Goal: Task Accomplishment & Management: Complete application form

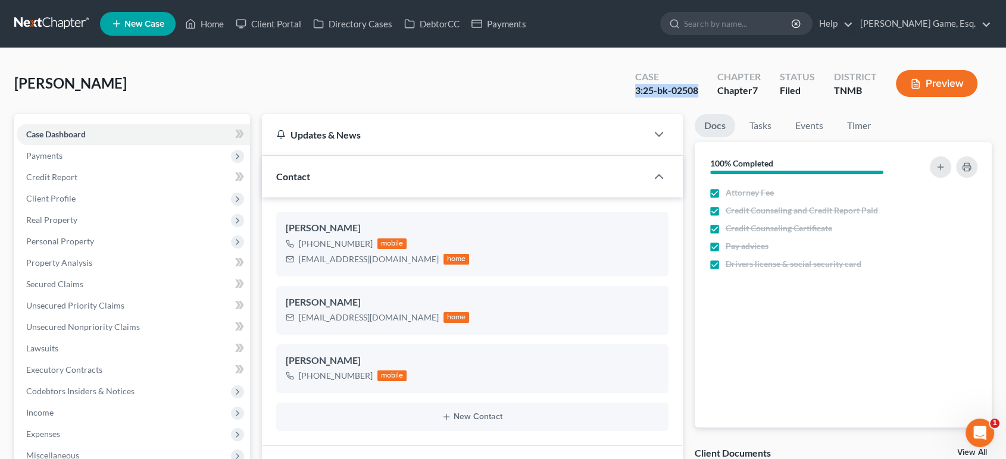
scroll to position [309, 0]
click at [192, 29] on polyline at bounding box center [190, 26] width 3 height 5
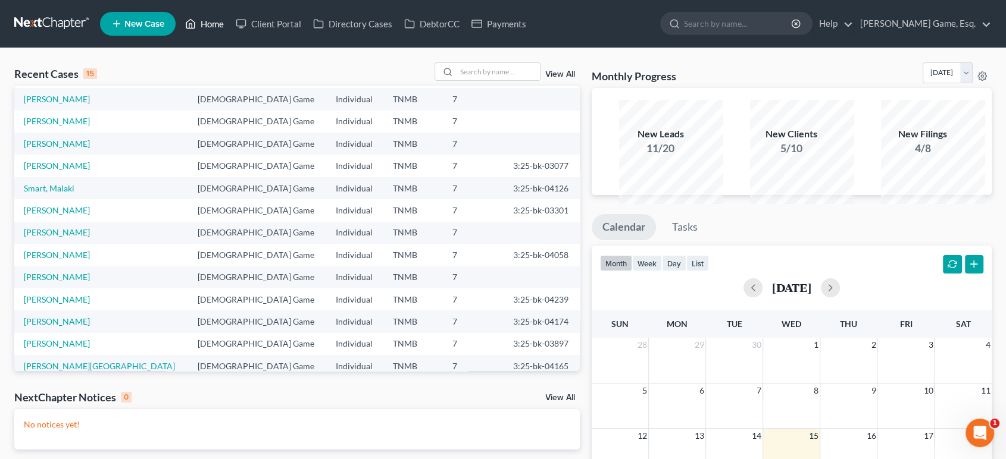
scroll to position [102, 0]
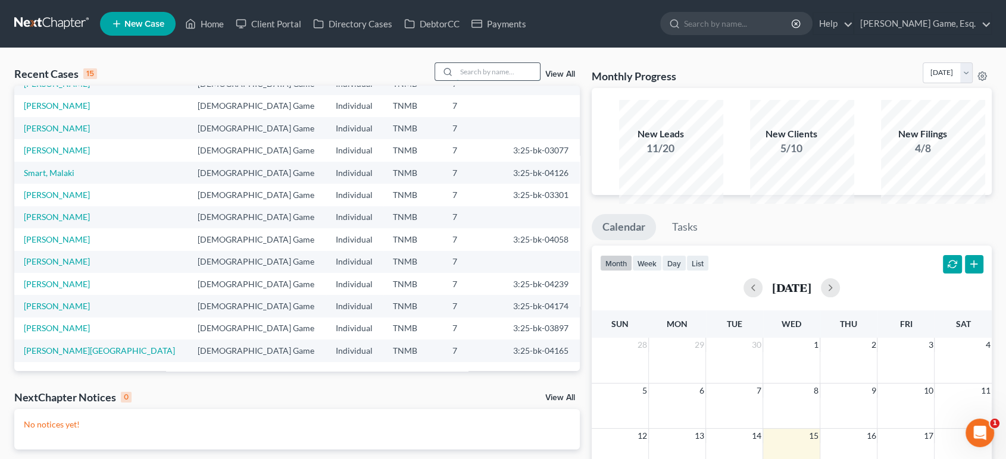
click at [495, 80] on input "search" at bounding box center [498, 71] width 83 height 17
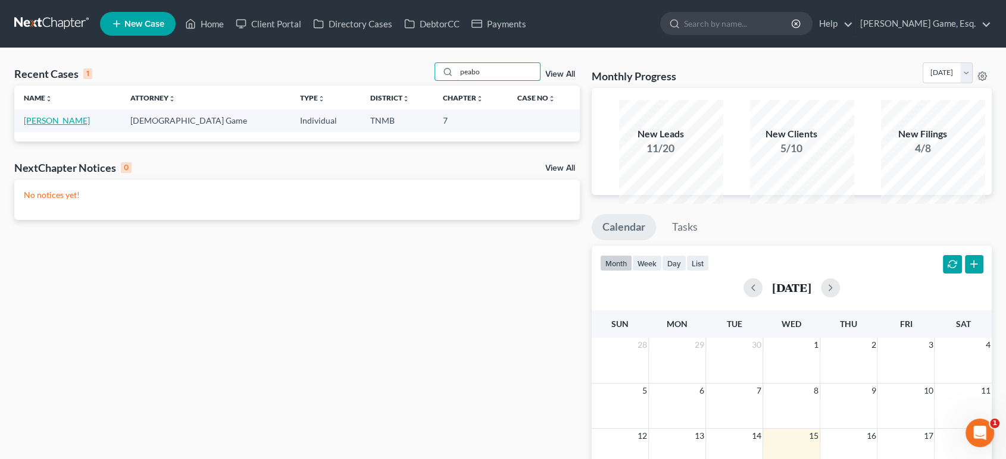
type input "peabo"
click at [90, 126] on link "[PERSON_NAME]" at bounding box center [57, 120] width 66 height 10
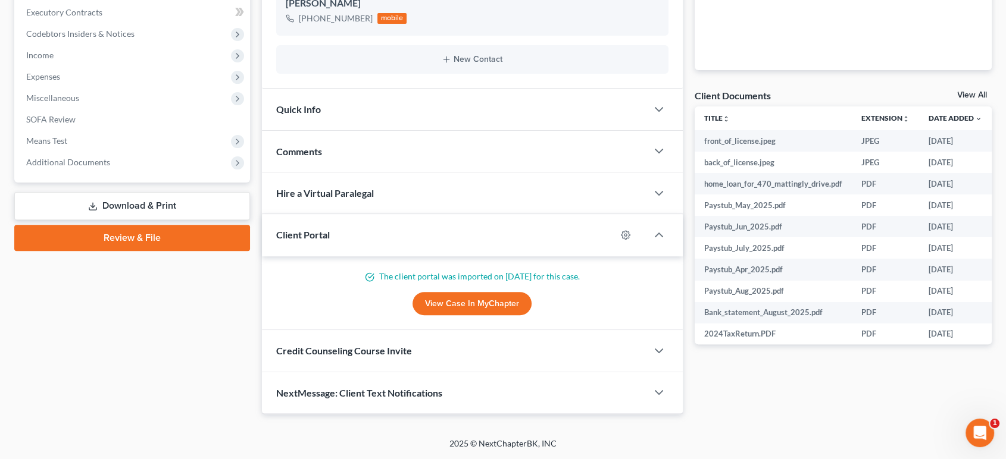
scroll to position [551, 0]
click at [458, 330] on div "Credit Counseling Course Invite" at bounding box center [454, 350] width 385 height 41
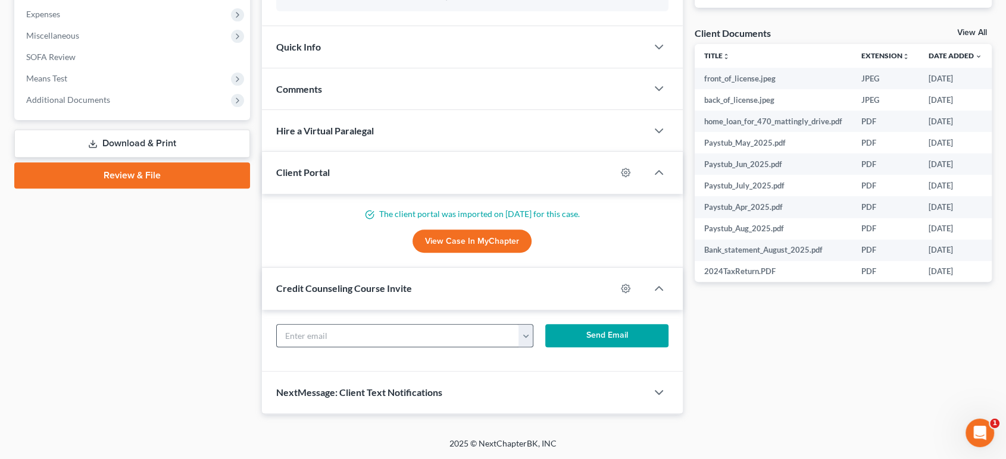
click at [531, 348] on button "button" at bounding box center [525, 336] width 15 height 23
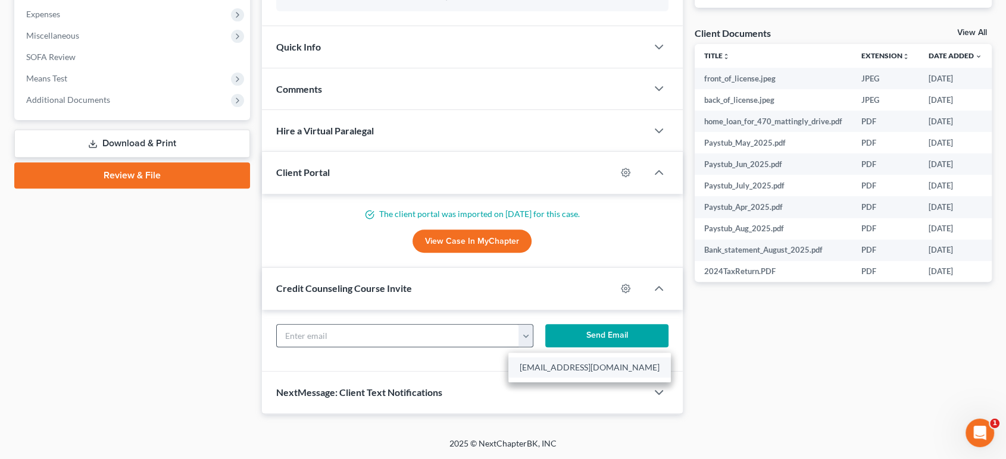
click at [557, 378] on link "[EMAIL_ADDRESS][DOMAIN_NAME]" at bounding box center [589, 368] width 162 height 20
type input "[EMAIL_ADDRESS][DOMAIN_NAME]"
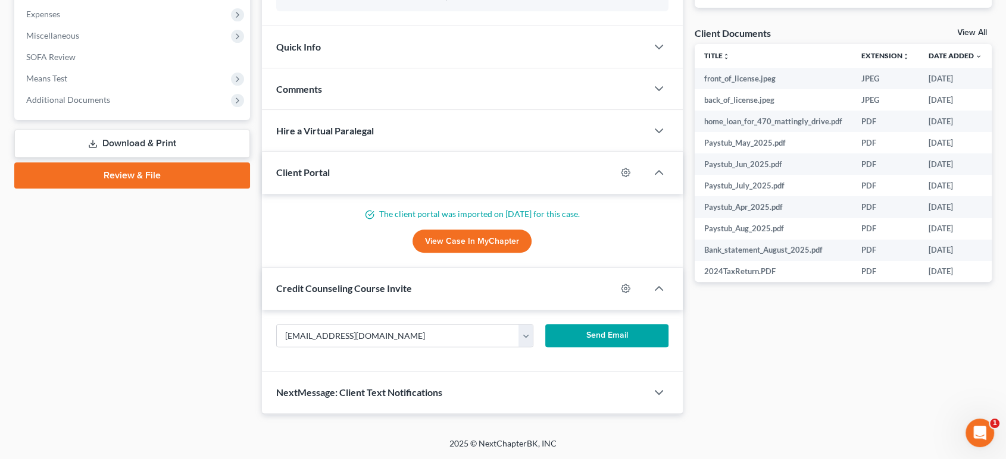
click at [572, 348] on button "Send Email" at bounding box center [606, 336] width 123 height 24
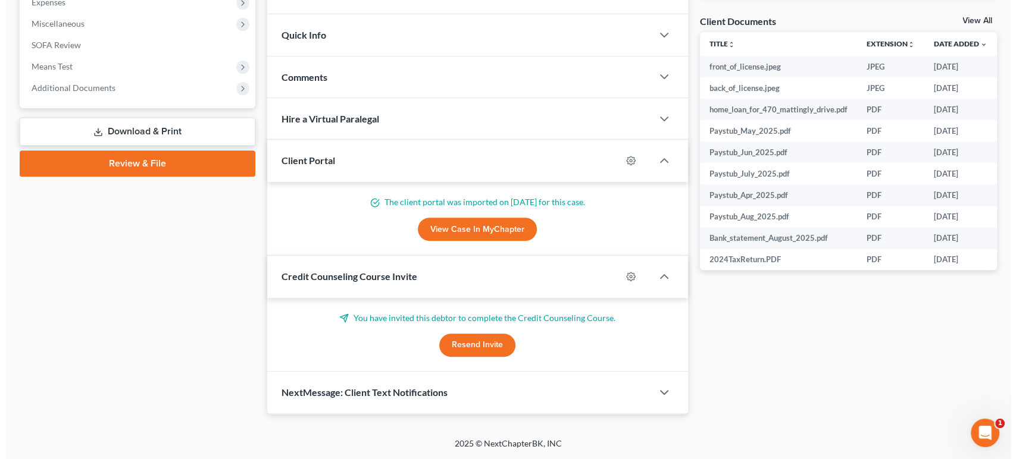
scroll to position [0, 119]
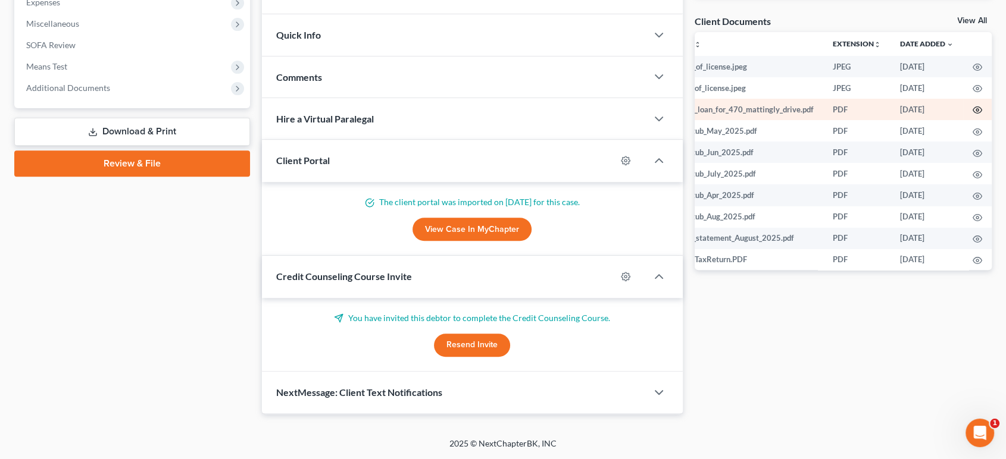
click at [976, 111] on circle "button" at bounding box center [977, 110] width 2 height 2
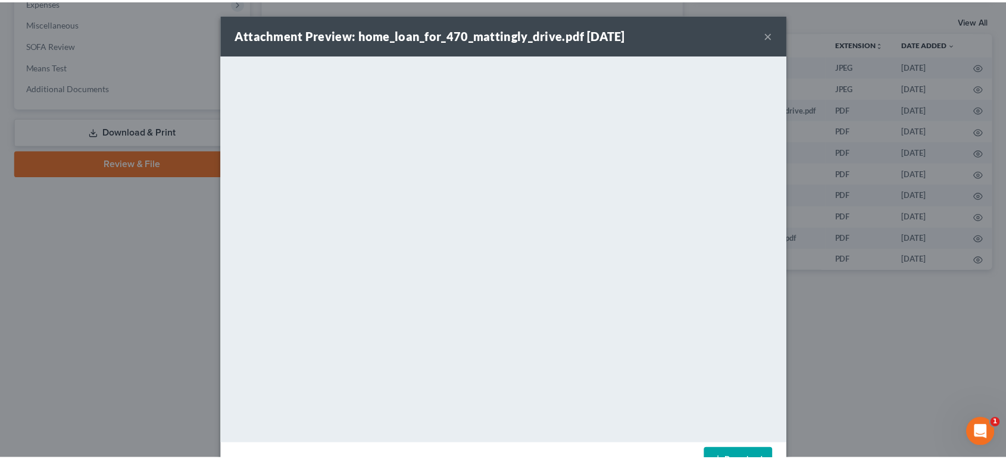
scroll to position [0, 116]
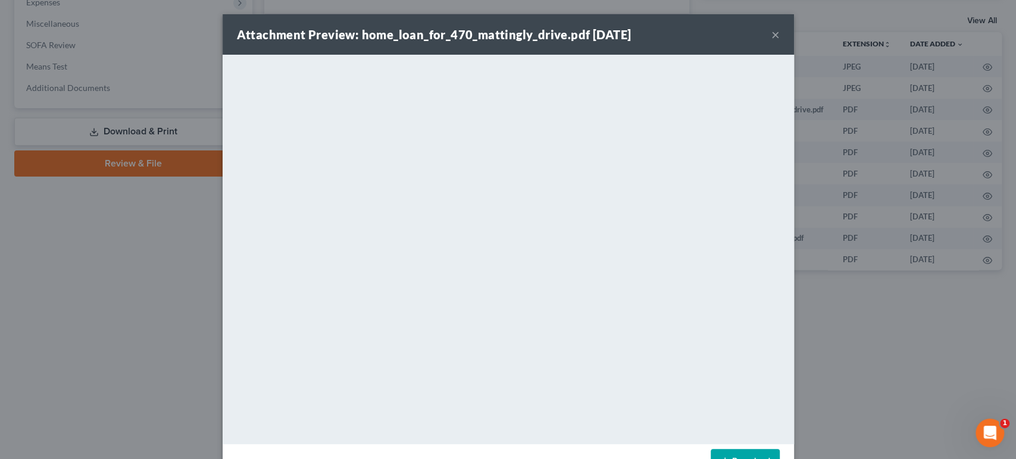
click at [780, 40] on button "×" at bounding box center [775, 34] width 8 height 14
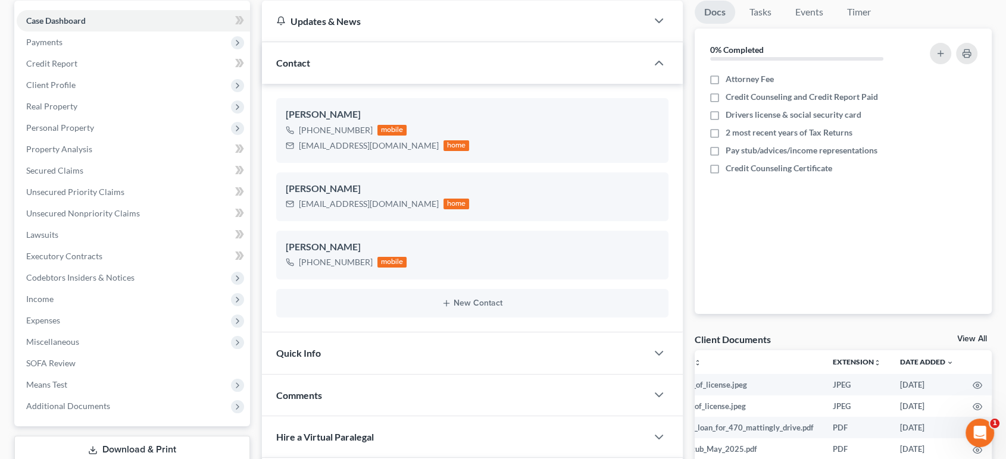
scroll to position [0, 0]
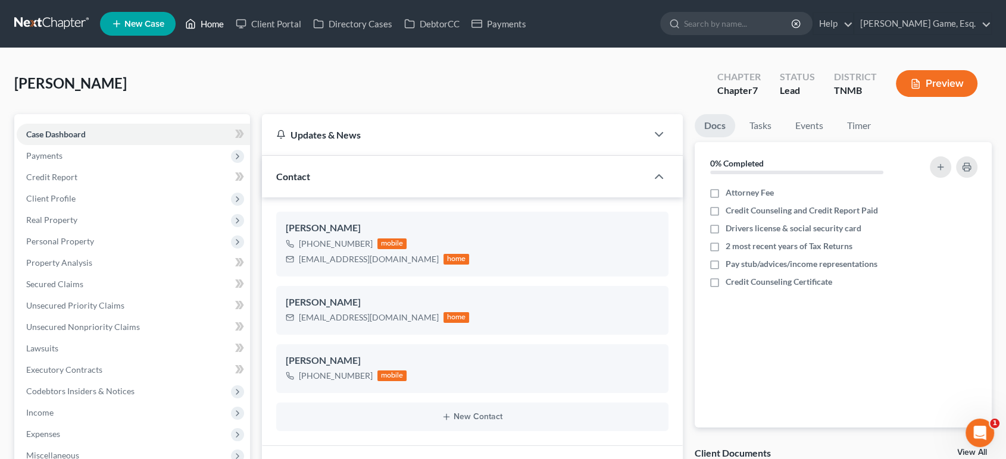
click at [230, 35] on link "Home" at bounding box center [204, 23] width 51 height 21
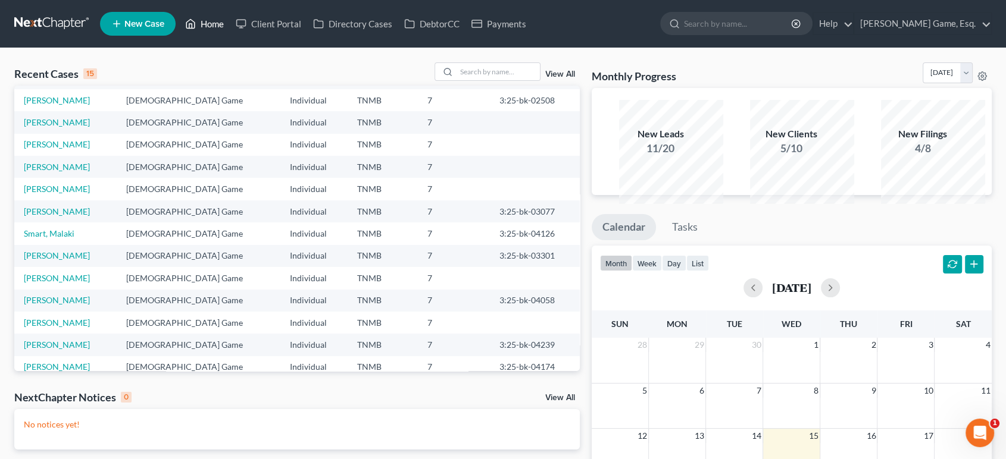
scroll to position [66, 0]
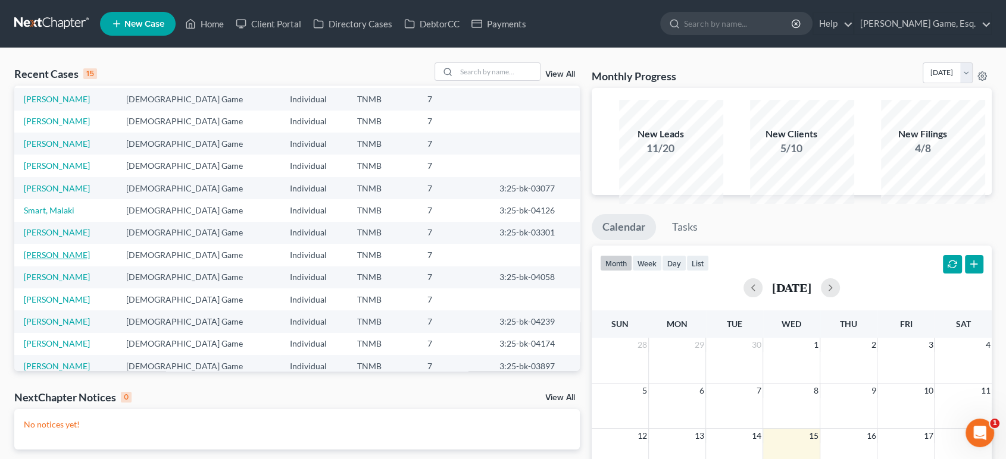
click at [81, 260] on link "[PERSON_NAME]" at bounding box center [57, 255] width 66 height 10
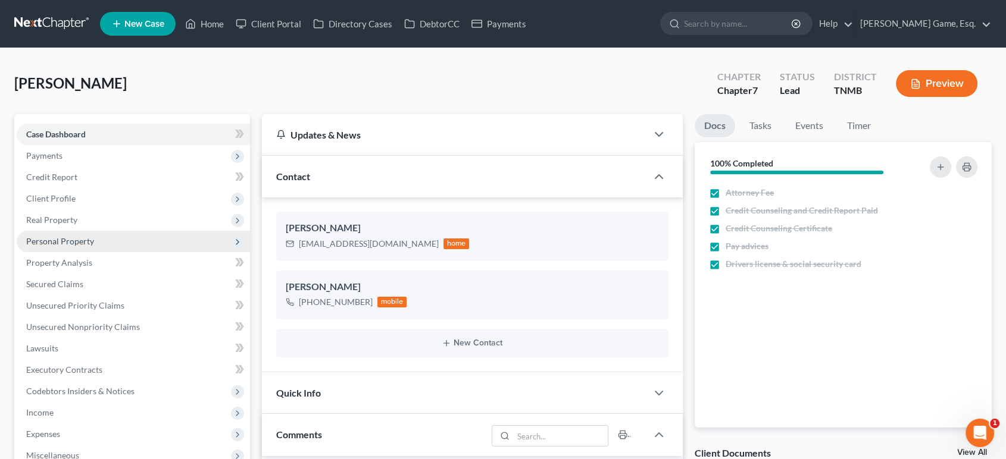
scroll to position [487, 0]
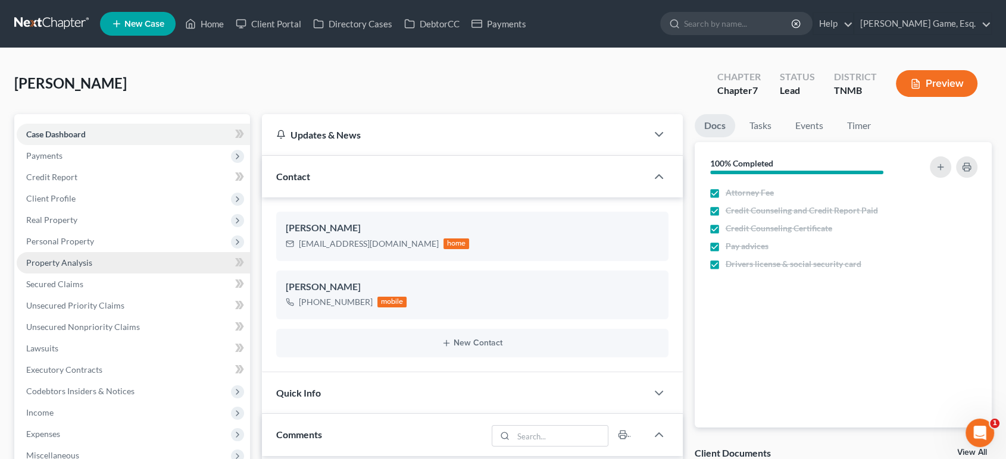
click at [92, 268] on span "Property Analysis" at bounding box center [59, 263] width 66 height 10
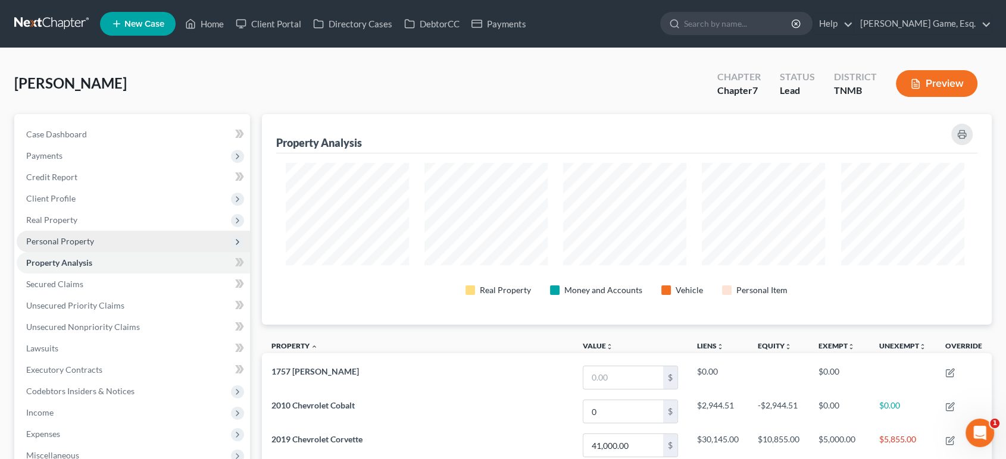
click at [91, 246] on span "Personal Property" at bounding box center [60, 241] width 68 height 10
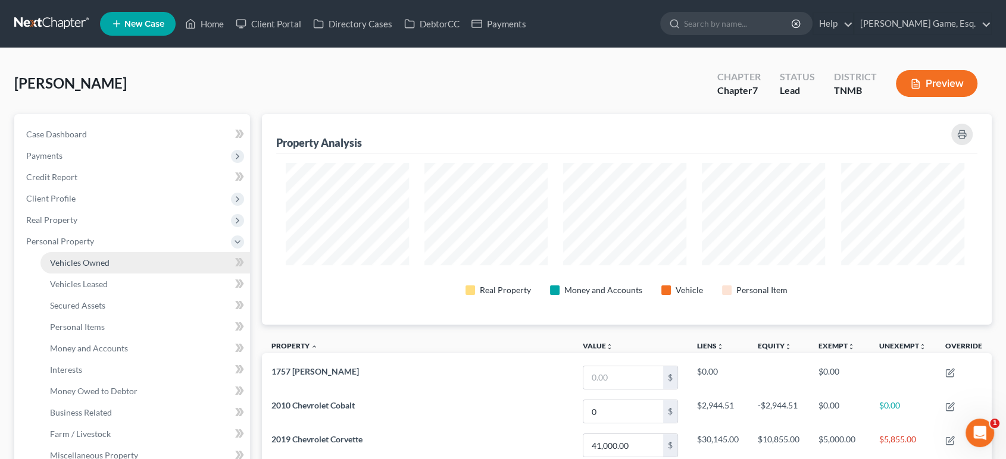
click at [77, 268] on span "Vehicles Owned" at bounding box center [80, 263] width 60 height 10
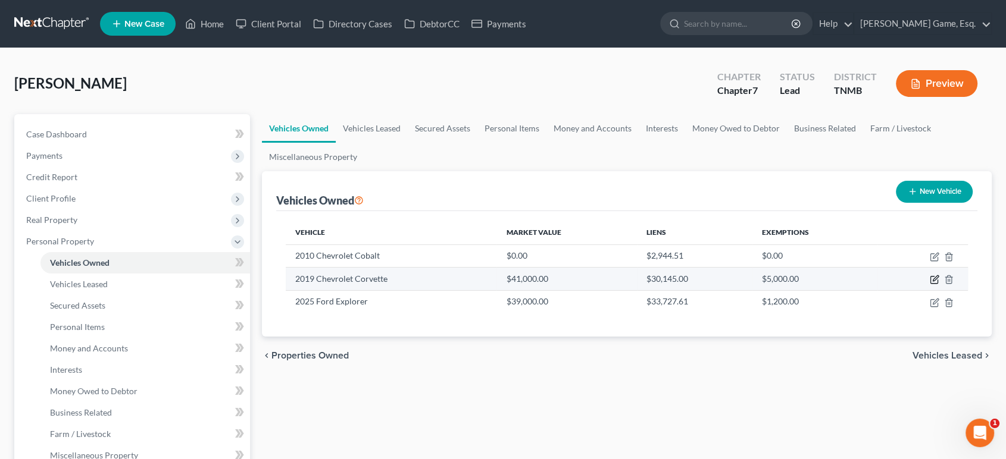
click at [930, 284] on icon "button" at bounding box center [935, 280] width 10 height 10
select select "0"
select select "7"
select select "1"
select select "3"
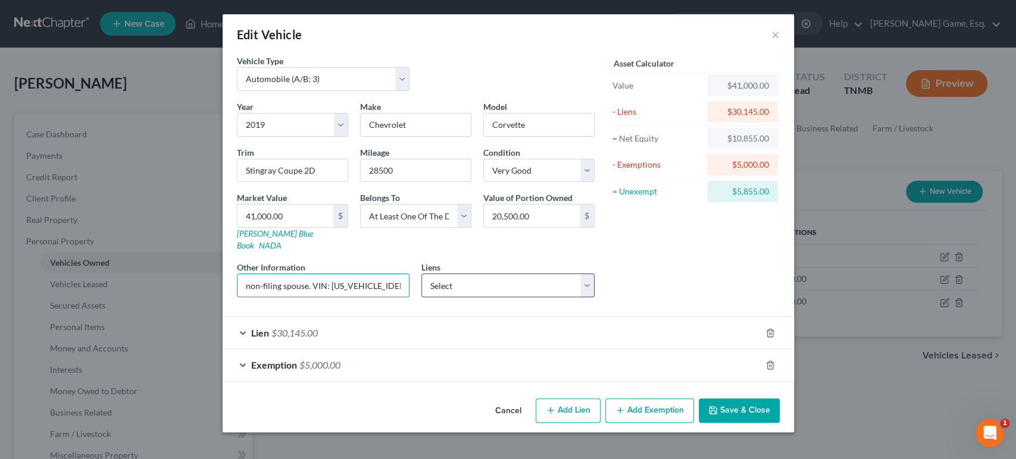
scroll to position [0, 148]
drag, startPoint x: 215, startPoint y: 259, endPoint x: 414, endPoint y: 259, distance: 199.4
click at [414, 259] on div "Year Select 2026 2025 2024 2023 2022 2021 2020 2019 2018 2017 2016 2015 2014 20…" at bounding box center [416, 204] width 370 height 207
click at [239, 274] on input "Vehicle is owned jointly with non-filing spouse. VIN: [US_VEHICLE_IDENTIFICATIO…" at bounding box center [323, 285] width 172 height 23
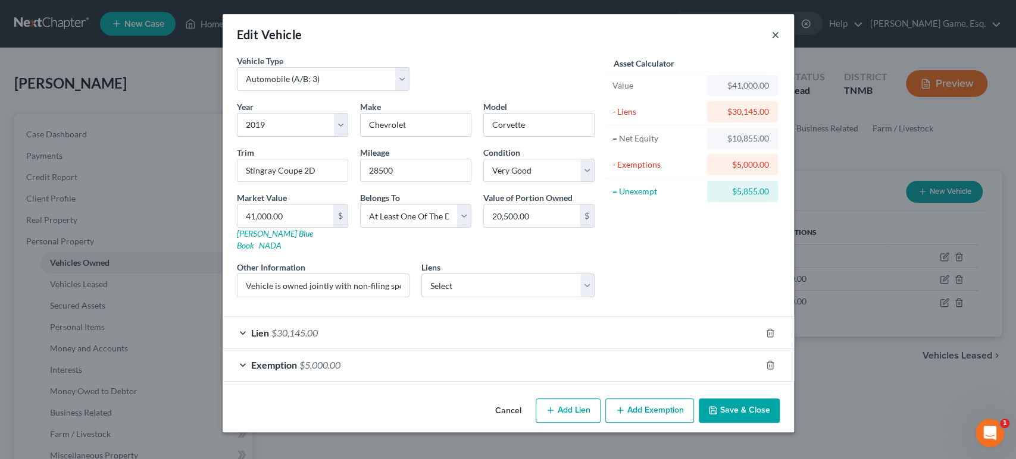
click at [780, 42] on button "×" at bounding box center [775, 34] width 8 height 14
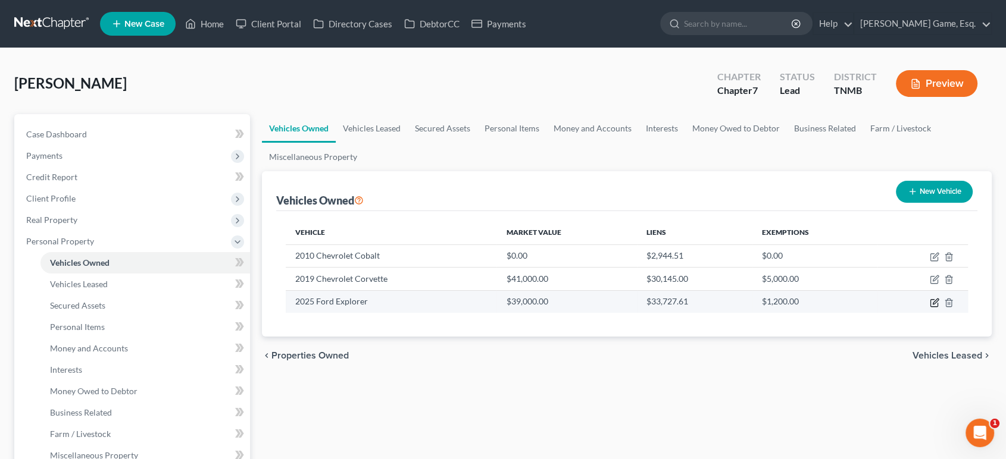
click at [933, 304] on icon "button" at bounding box center [935, 301] width 5 height 5
select select "0"
select select "1"
select select "0"
select select "3"
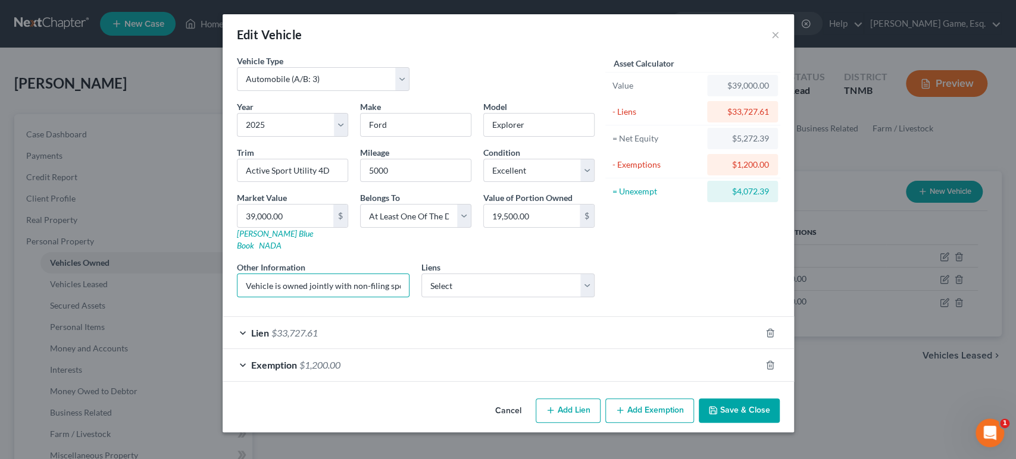
scroll to position [0, 152]
drag, startPoint x: 405, startPoint y: 260, endPoint x: 757, endPoint y: 261, distance: 352.3
click at [747, 259] on div "Vehicle Type Select Automobile (A/B: 3) Truck (A/B: 3) Trailer (A/B: 4) Watercr…" at bounding box center [508, 181] width 555 height 252
click at [775, 248] on div "Asset Calculator Value $39,000.00 - Liens $33,727.61 = Net Equity $5,272.39 - E…" at bounding box center [693, 181] width 185 height 252
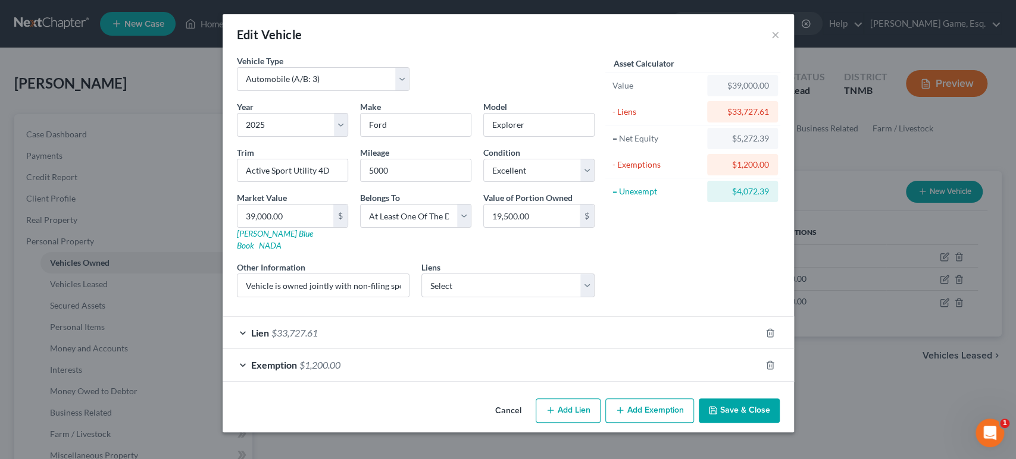
click at [488, 355] on div "Exemption $1,200.00" at bounding box center [492, 365] width 538 height 32
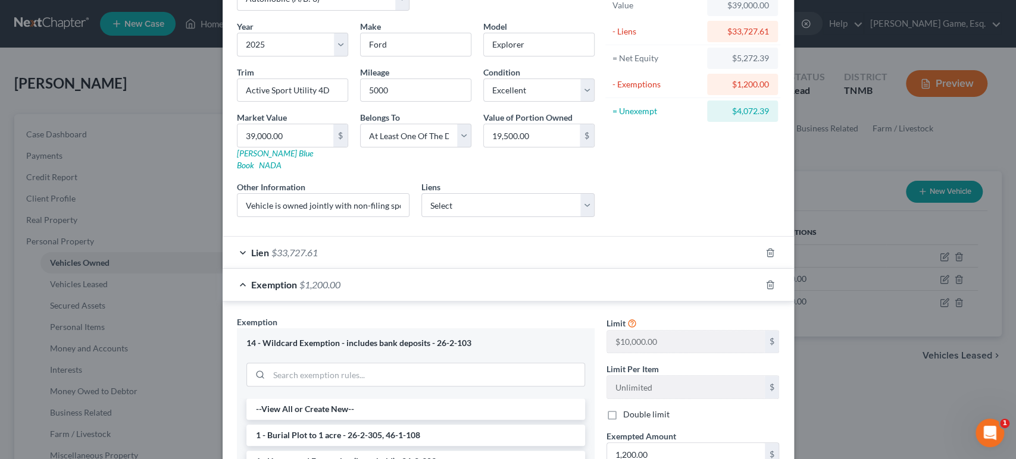
click at [721, 226] on div "Asset Calculator Value $39,000.00 - Liens $33,727.61 = Net Equity $5,272.39 - E…" at bounding box center [693, 100] width 185 height 252
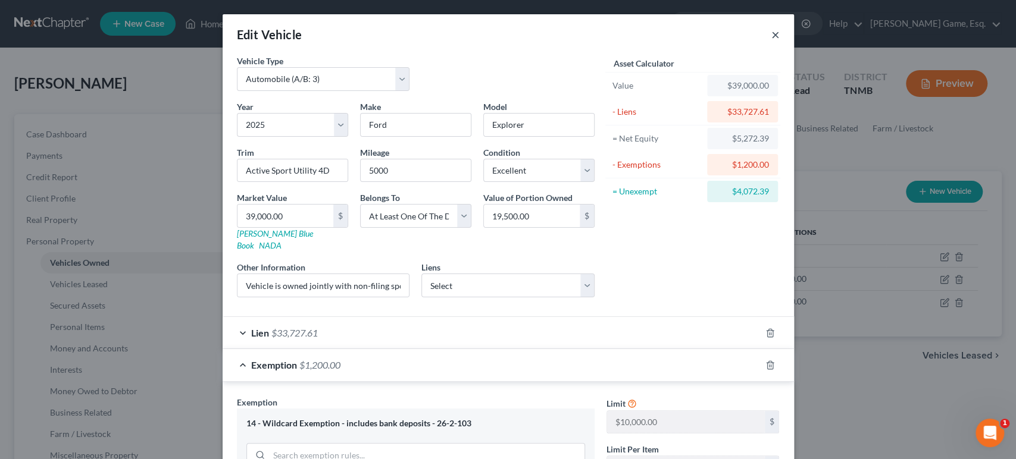
click at [780, 42] on button "×" at bounding box center [775, 34] width 8 height 14
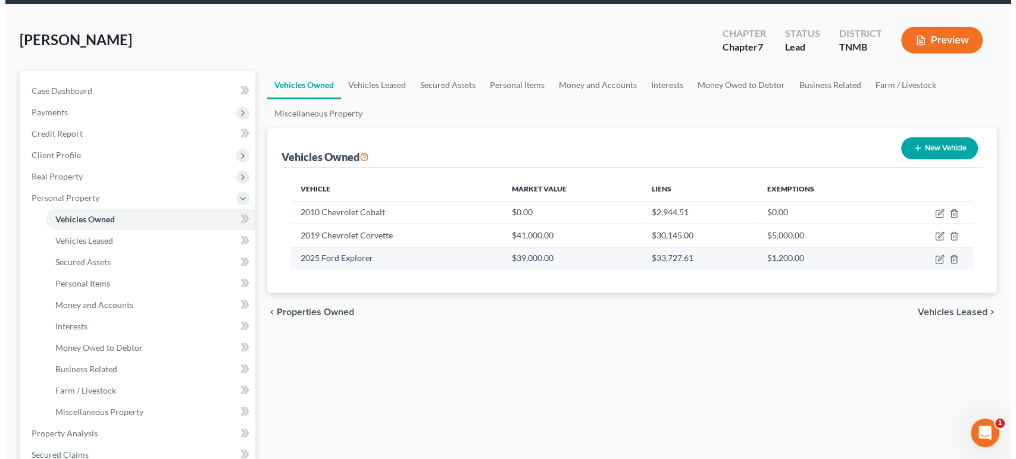
scroll to position [66, 0]
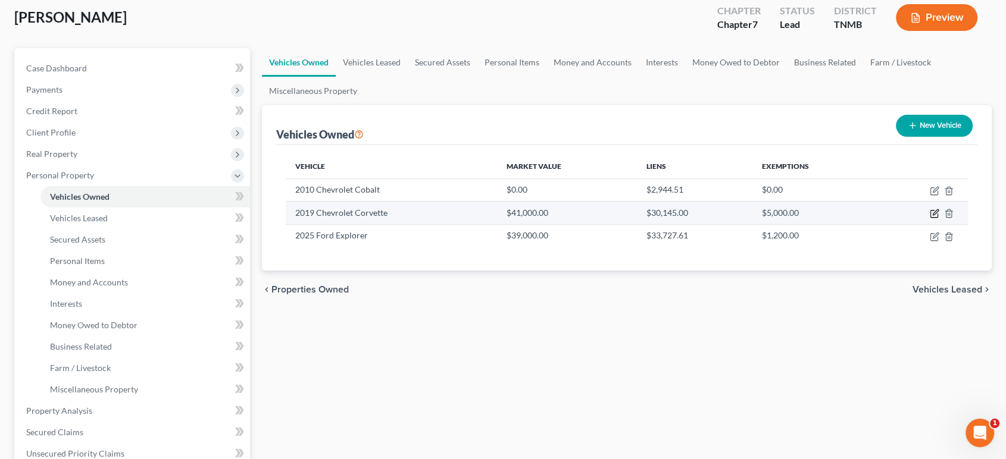
click at [930, 218] on icon "button" at bounding box center [935, 214] width 10 height 10
select select "0"
select select "7"
select select "1"
select select "3"
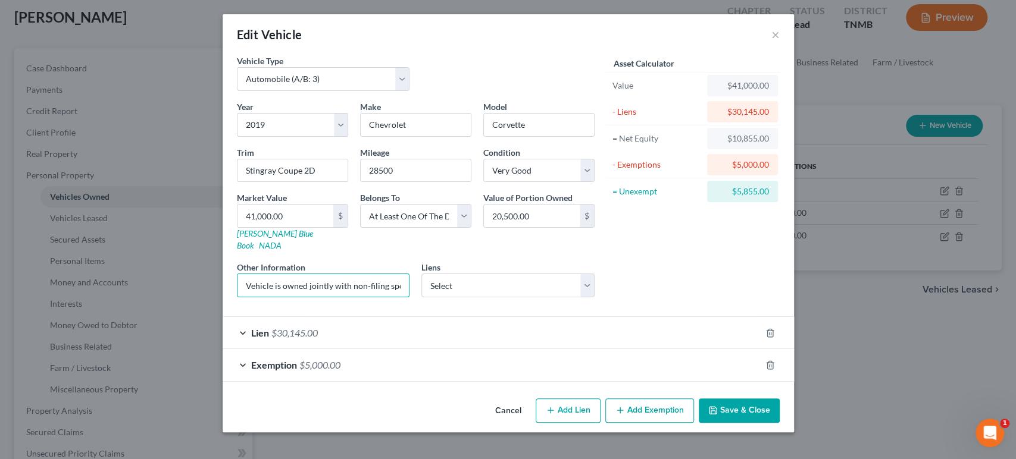
scroll to position [0, 148]
drag, startPoint x: 252, startPoint y: 259, endPoint x: 796, endPoint y: 256, distance: 544.0
click at [786, 256] on div "Vehicle Type Select Automobile (A/B: 3) Truck (A/B: 3) Trailer (A/B: 4) Watercr…" at bounding box center [508, 181] width 555 height 252
click at [748, 242] on div "Asset Calculator Value $41,000.00 - Liens $30,145.00 = Net Equity $10,855.00 - …" at bounding box center [693, 181] width 185 height 252
drag, startPoint x: 286, startPoint y: 259, endPoint x: 538, endPoint y: 260, distance: 251.8
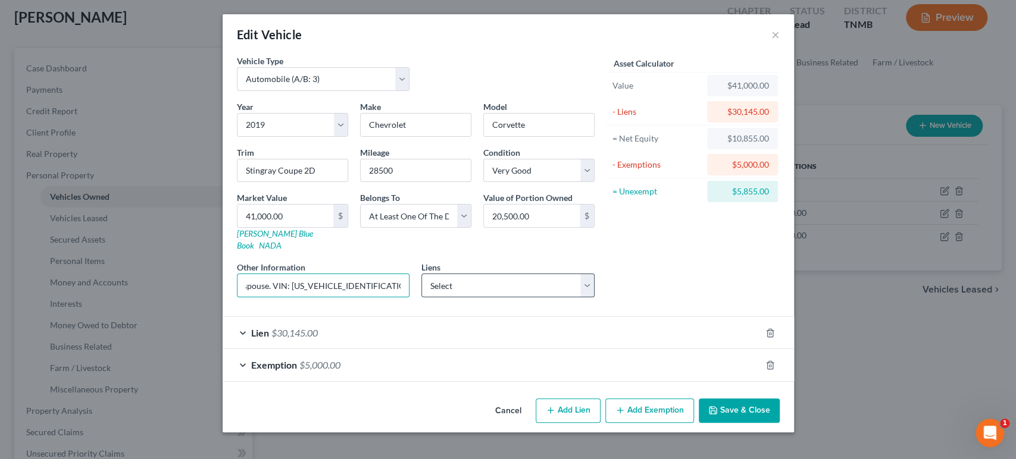
click at [538, 260] on div "Year Select 2026 2025 2024 2023 2022 2021 2020 2019 2018 2017 2016 2015 2014 20…" at bounding box center [416, 204] width 370 height 207
click at [371, 274] on input "Vehicle is owned jointly with non-filing spouse. VIN: [US_VEHICLE_IDENTIFICATIO…" at bounding box center [323, 285] width 172 height 23
click at [780, 42] on button "×" at bounding box center [775, 34] width 8 height 14
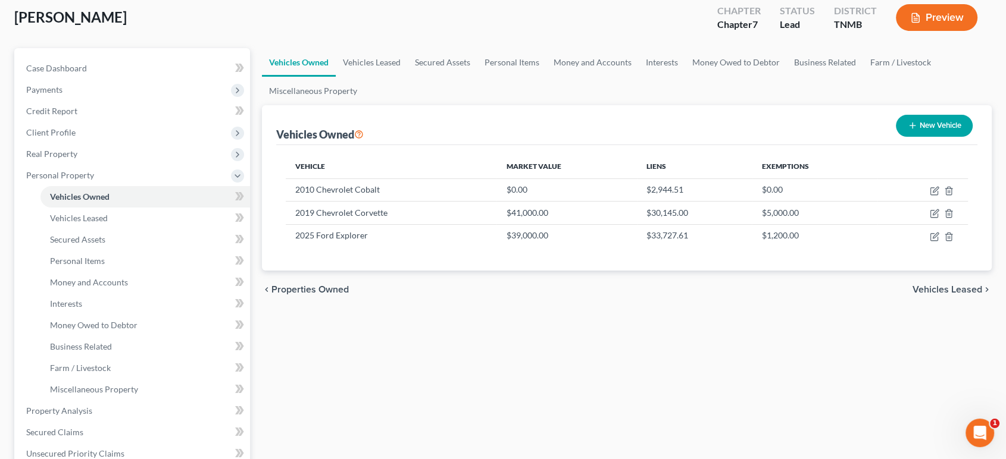
click at [916, 31] on button "Preview" at bounding box center [937, 17] width 82 height 27
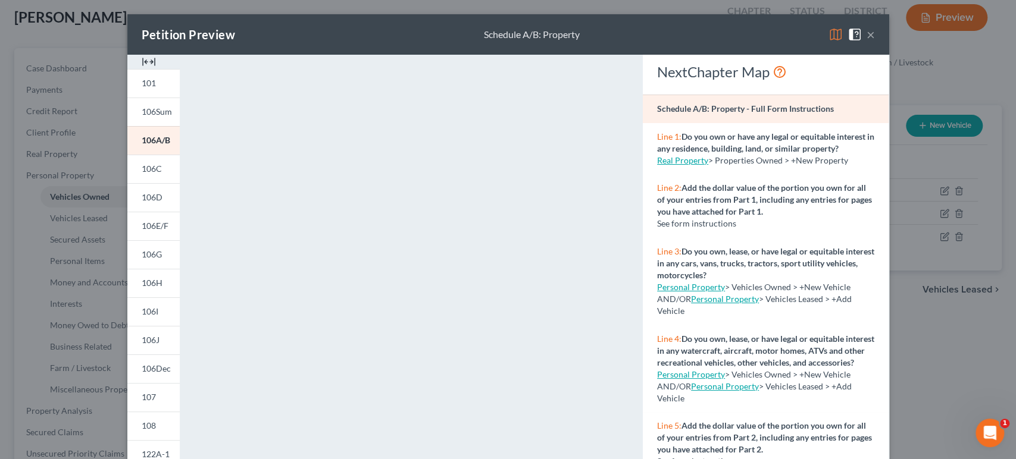
click at [875, 40] on button "×" at bounding box center [871, 34] width 8 height 14
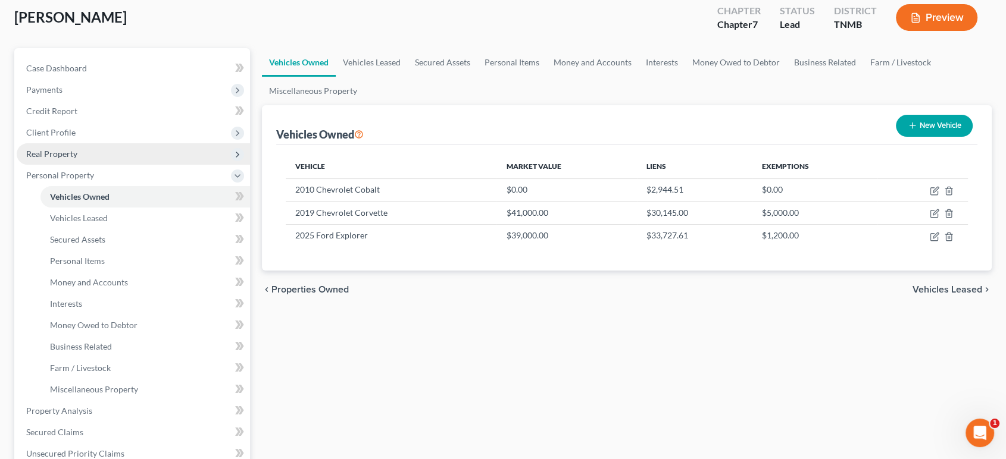
click at [77, 159] on span "Real Property" at bounding box center [51, 154] width 51 height 10
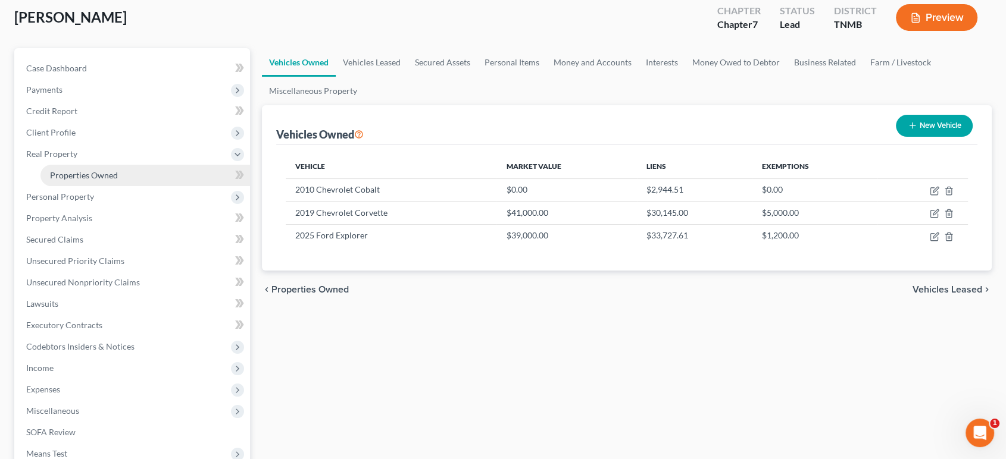
click at [105, 180] on span "Properties Owned" at bounding box center [84, 175] width 68 height 10
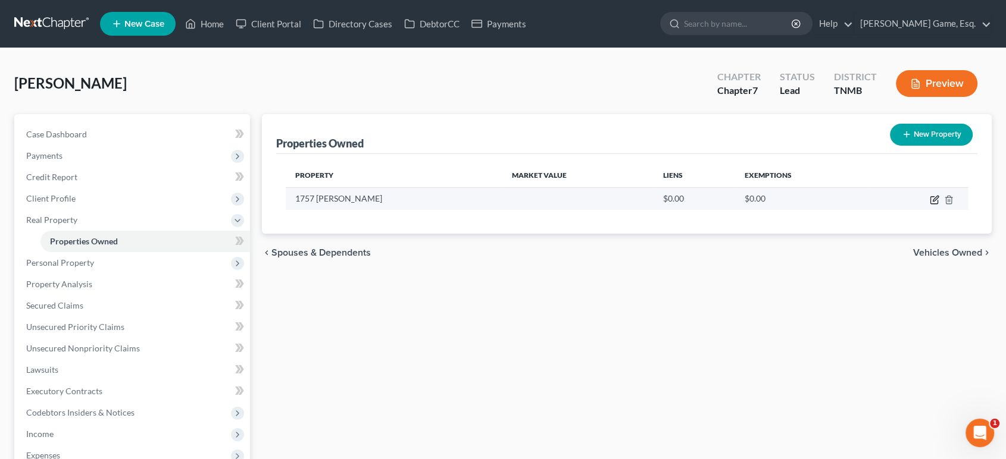
click at [930, 205] on icon "button" at bounding box center [935, 200] width 10 height 10
select select "44"
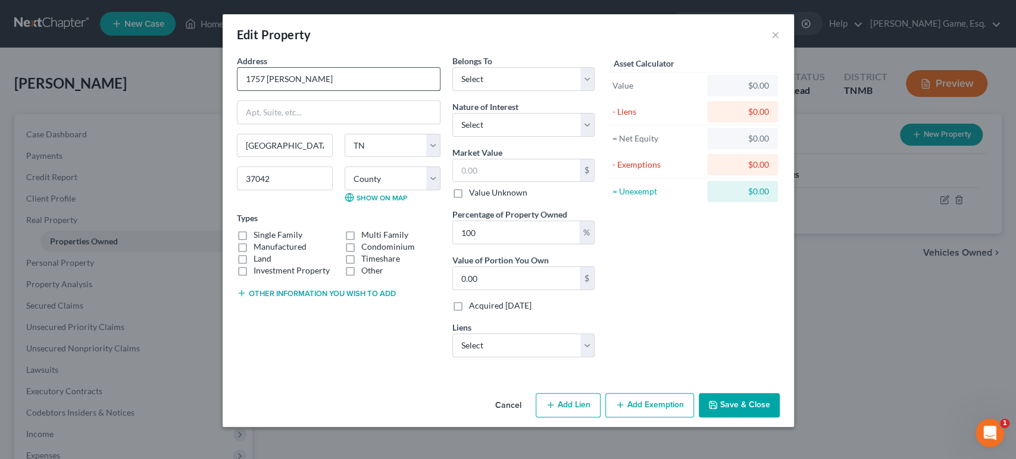
drag, startPoint x: 261, startPoint y: 104, endPoint x: 169, endPoint y: 99, distance: 92.4
click at [237, 90] on input "1757 [PERSON_NAME]" at bounding box center [338, 79] width 202 height 23
click at [780, 36] on button "×" at bounding box center [775, 34] width 8 height 14
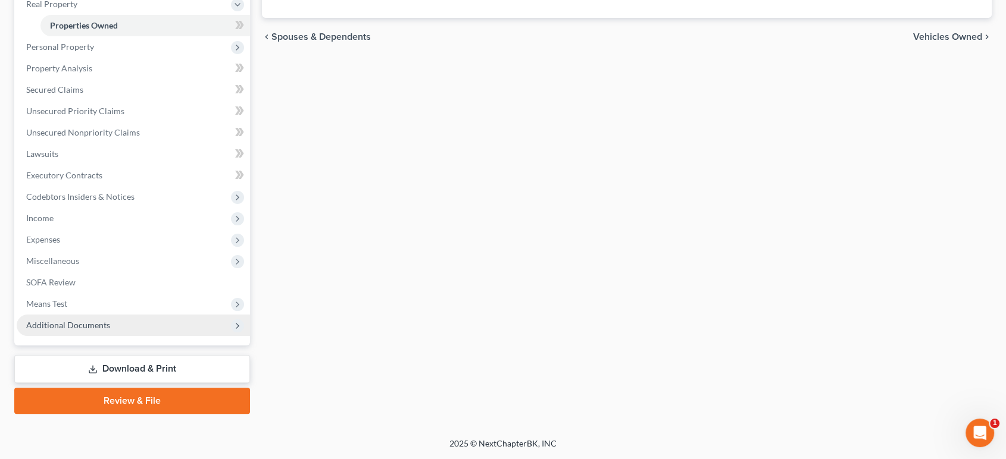
click at [140, 315] on span "Additional Documents" at bounding box center [133, 325] width 233 height 21
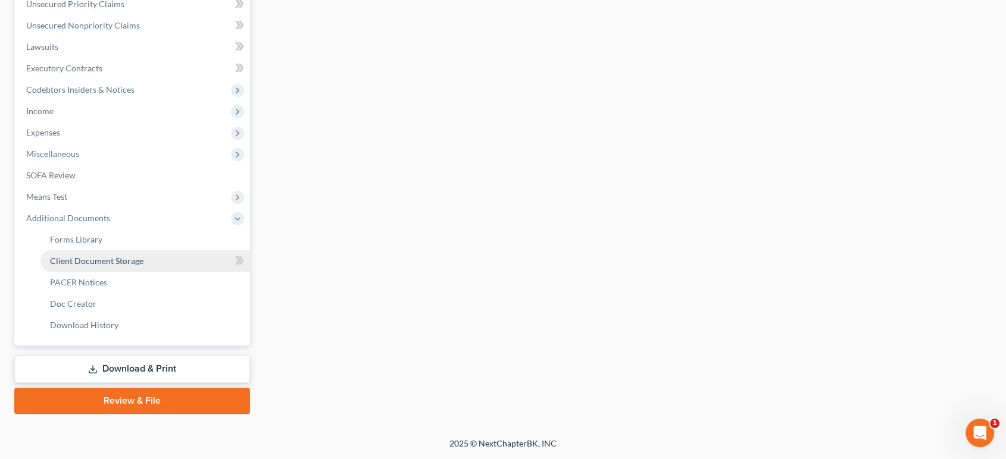
click at [143, 266] on span "Client Document Storage" at bounding box center [96, 261] width 93 height 10
select select "0"
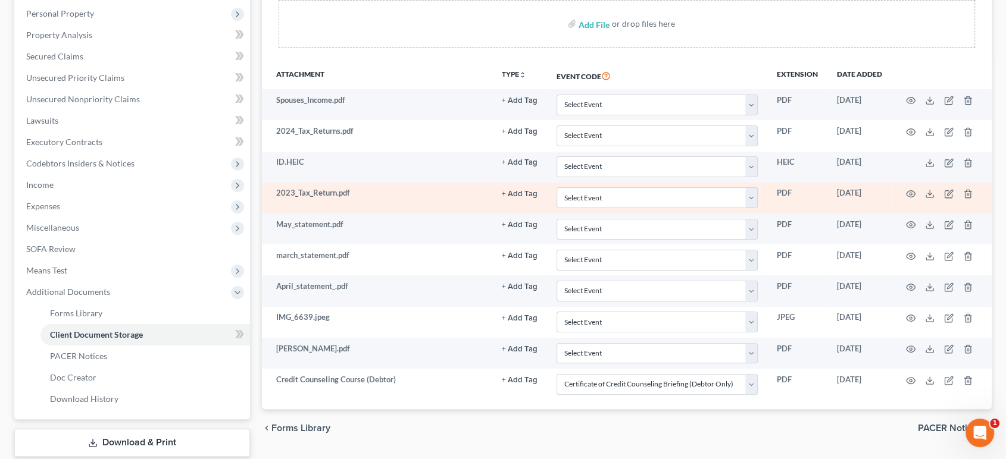
scroll to position [198, 0]
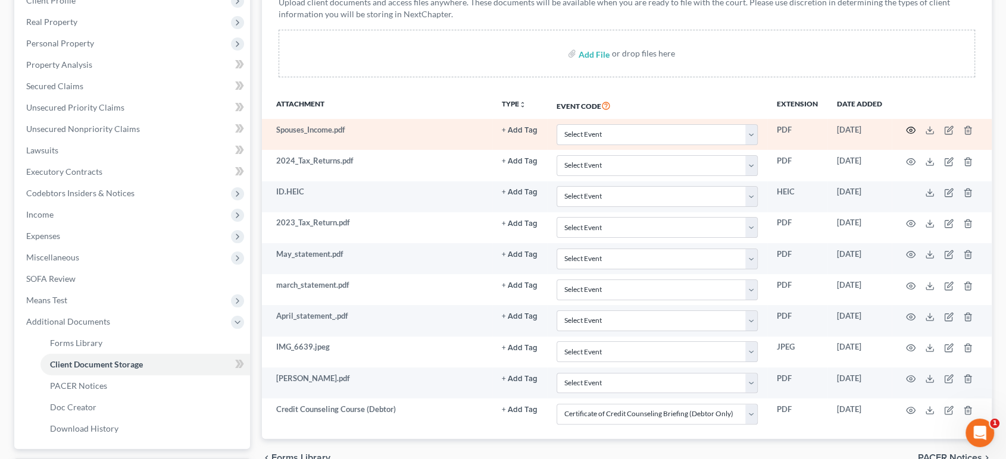
click at [906, 135] on icon "button" at bounding box center [911, 131] width 10 height 10
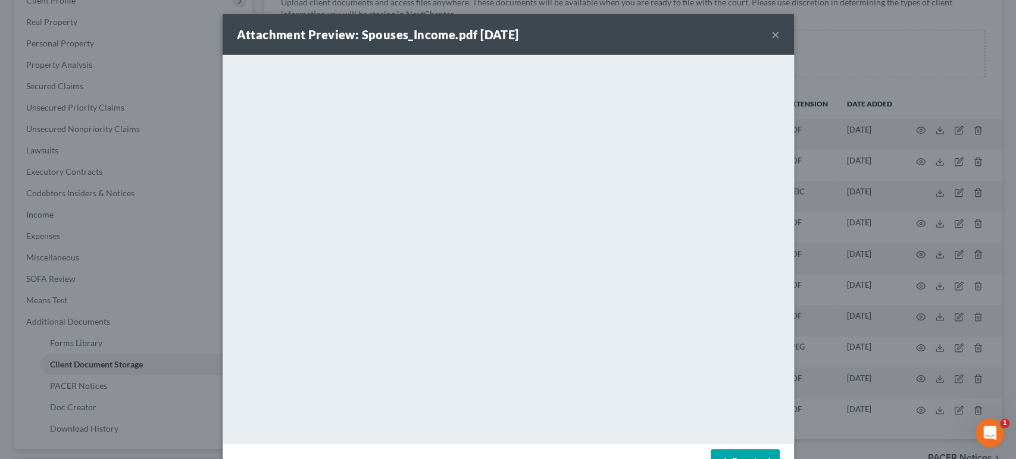
click at [780, 42] on button "×" at bounding box center [775, 34] width 8 height 14
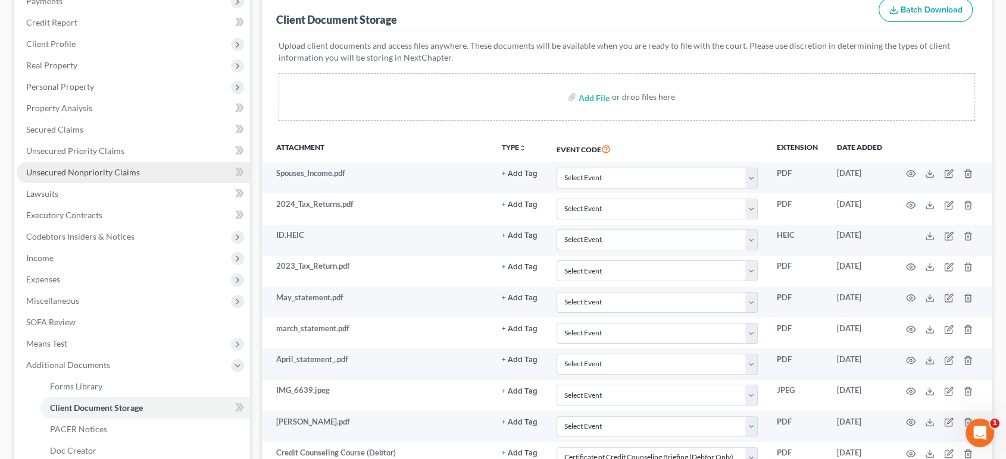
scroll to position [132, 0]
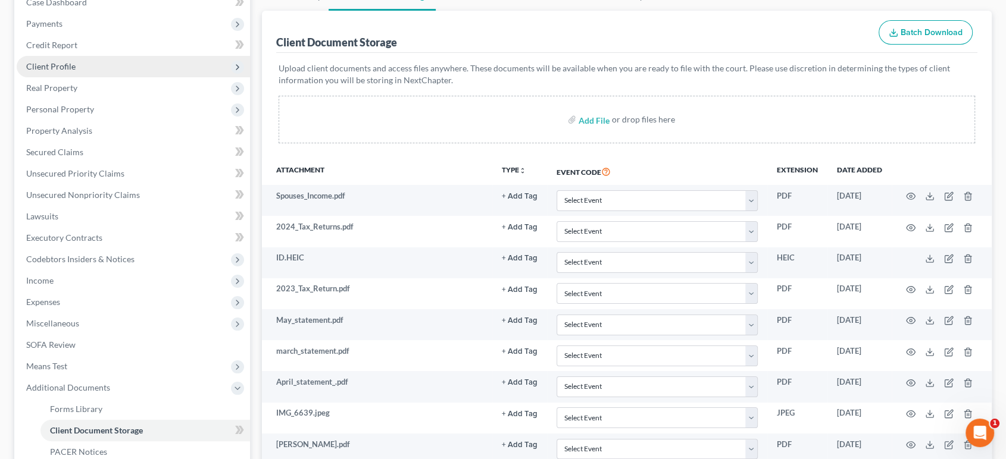
click at [105, 77] on span "Client Profile" at bounding box center [133, 66] width 233 height 21
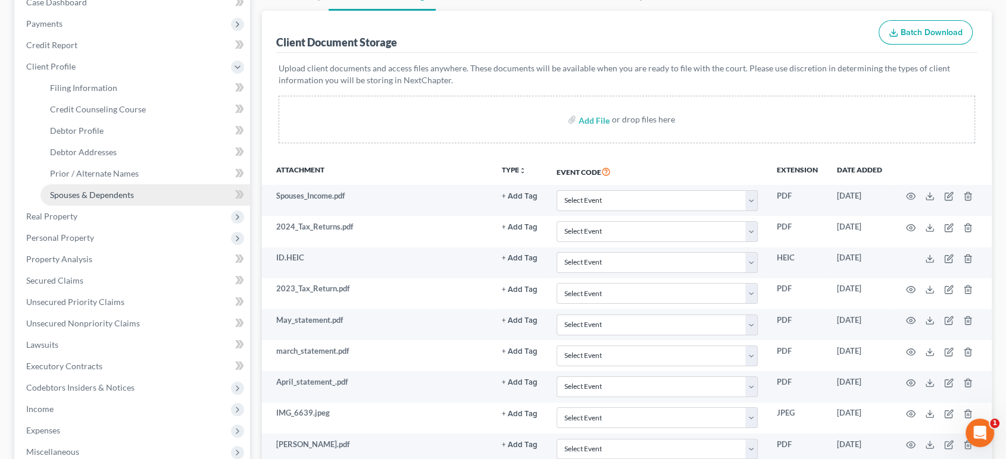
click at [129, 200] on span "Spouses & Dependents" at bounding box center [92, 195] width 84 height 10
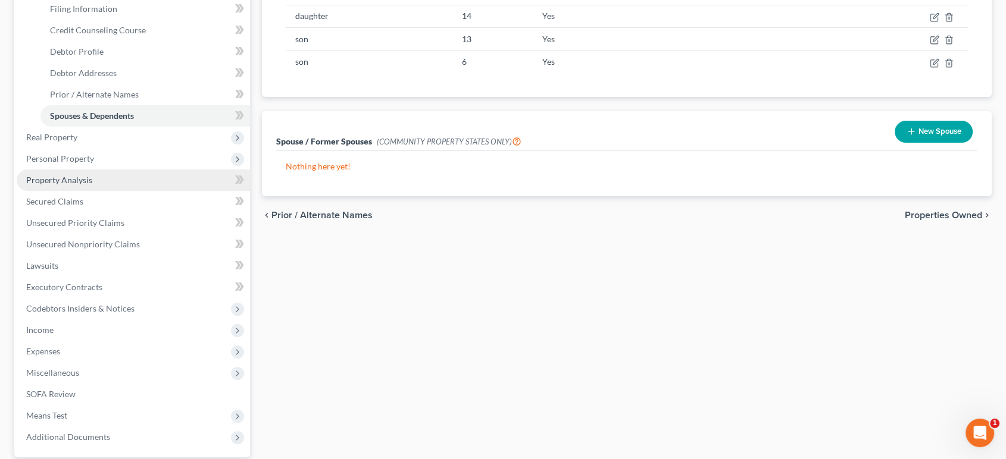
scroll to position [264, 0]
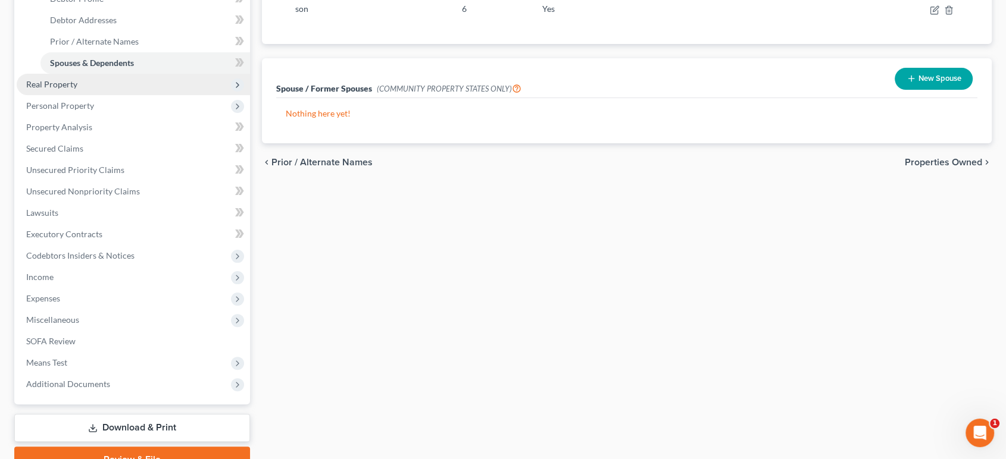
click at [105, 95] on span "Real Property" at bounding box center [133, 84] width 233 height 21
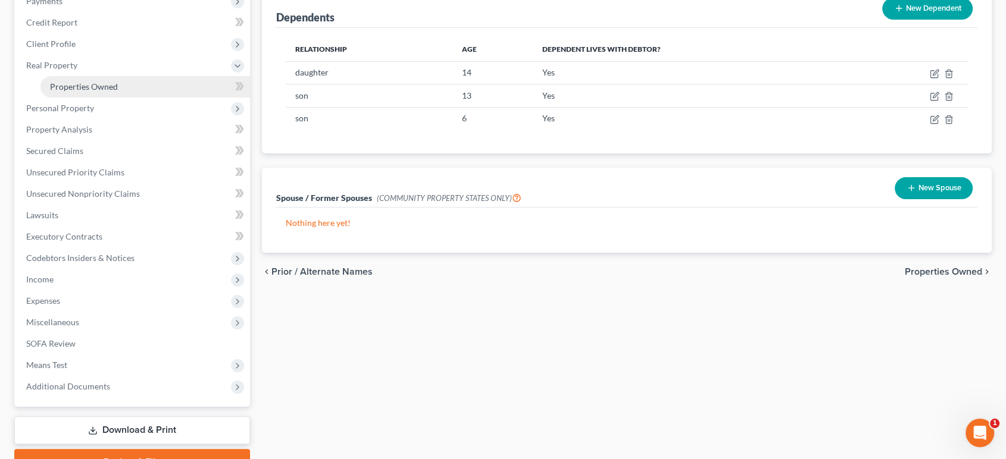
scroll to position [132, 0]
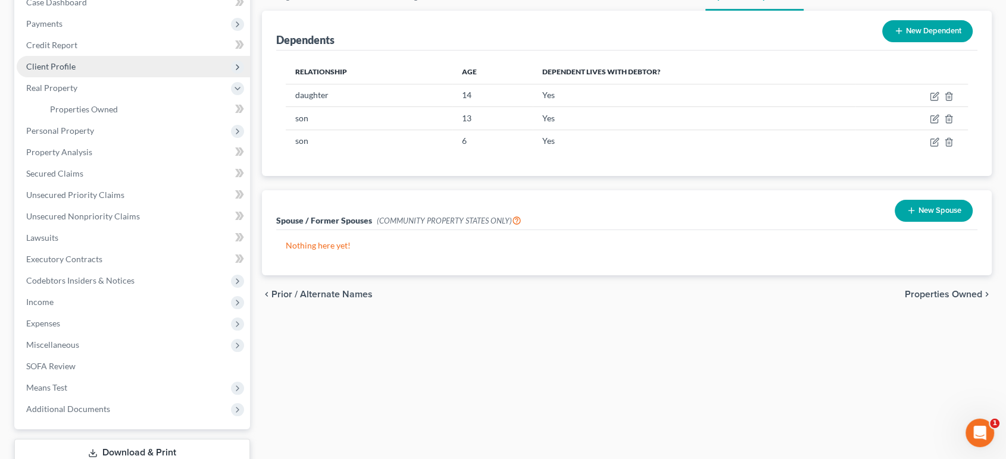
click at [95, 77] on span "Client Profile" at bounding box center [133, 66] width 233 height 21
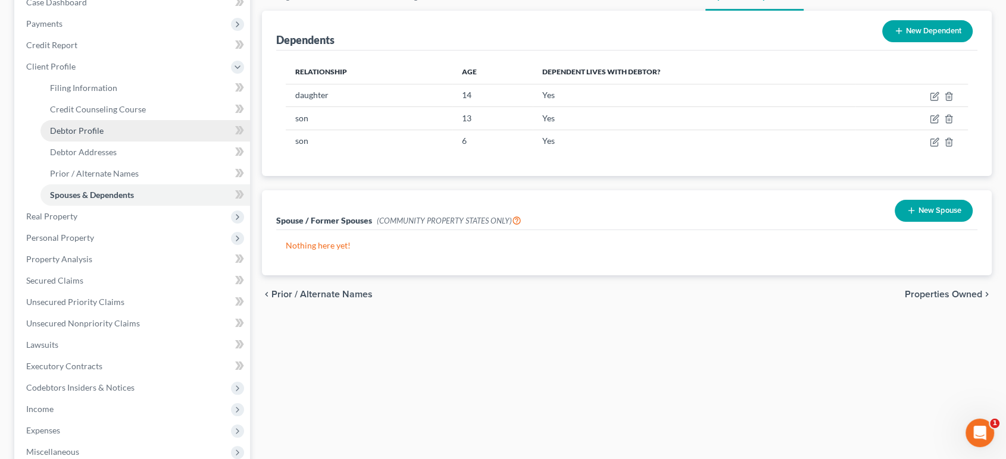
click at [125, 142] on link "Debtor Profile" at bounding box center [145, 130] width 210 height 21
select select "1"
select select "4"
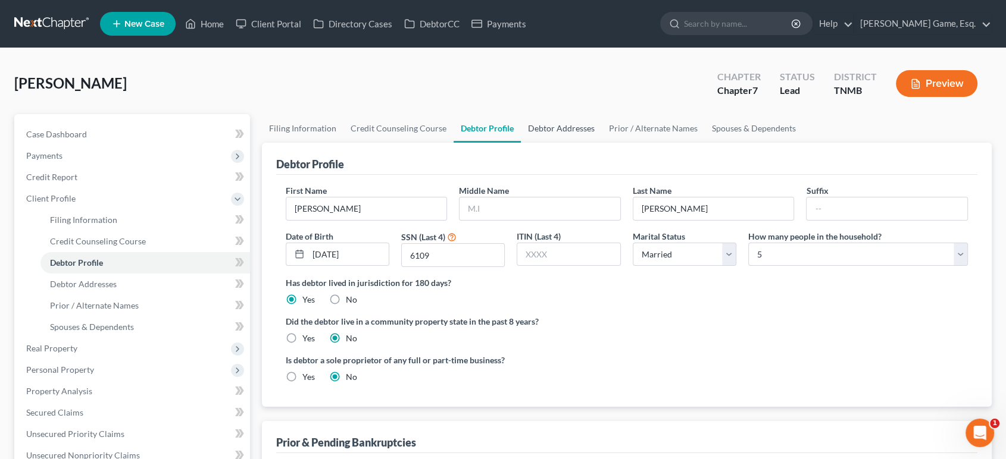
click at [602, 143] on link "Debtor Addresses" at bounding box center [561, 128] width 81 height 29
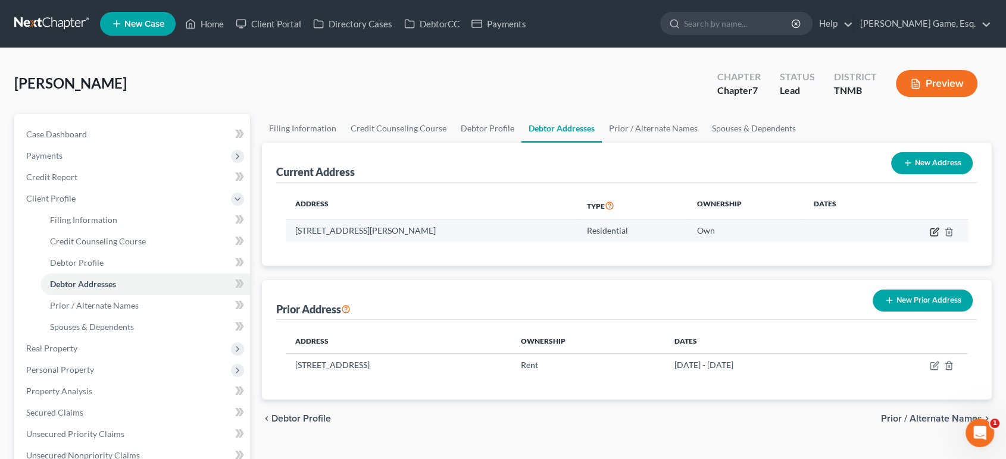
click at [930, 237] on icon "button" at bounding box center [935, 232] width 10 height 10
select select "44"
select select "62"
select select "0"
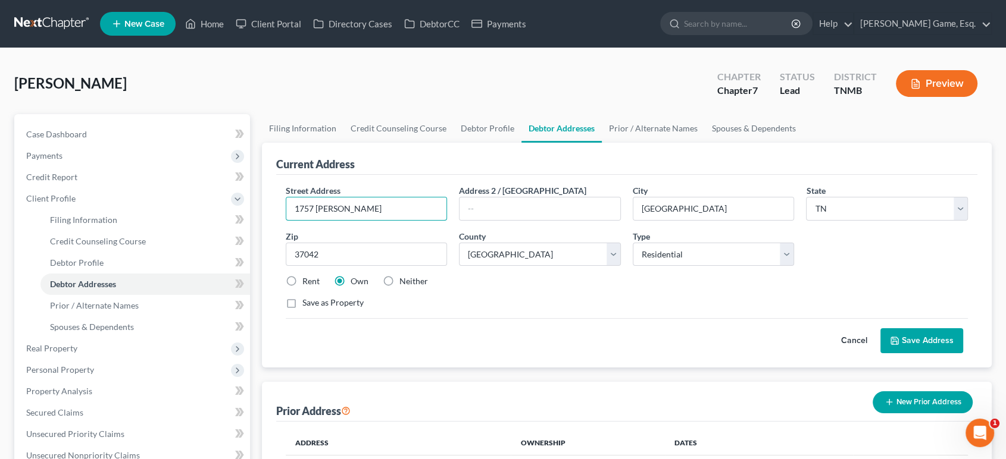
drag, startPoint x: 391, startPoint y: 253, endPoint x: 286, endPoint y: 261, distance: 105.6
click at [286, 260] on div "Street Address * 1757 [PERSON_NAME] Address 2 / [GEOGRAPHIC_DATA] * [GEOGRAPHIC…" at bounding box center [627, 271] width 702 height 193
drag, startPoint x: 344, startPoint y: 255, endPoint x: 287, endPoint y: 199, distance: 79.6
click at [287, 171] on div "Current Address" at bounding box center [315, 164] width 79 height 14
drag, startPoint x: 376, startPoint y: 258, endPoint x: 257, endPoint y: 261, distance: 119.7
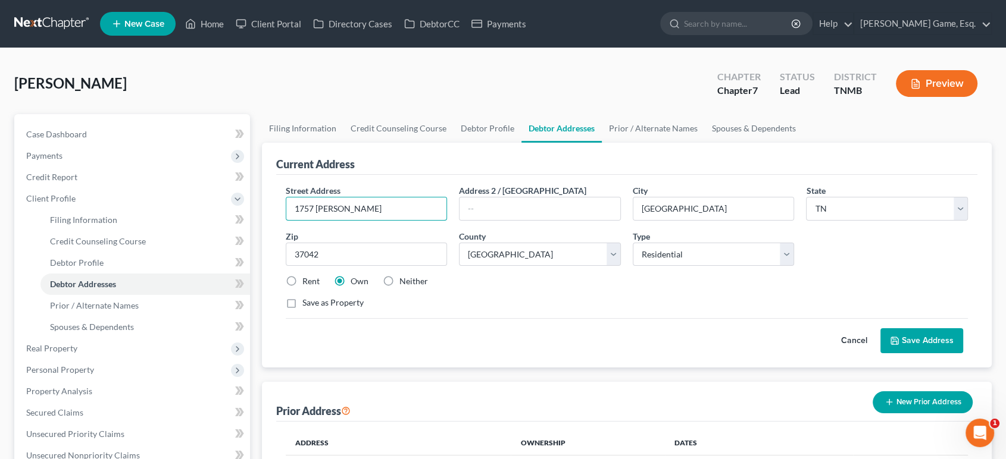
click at [257, 261] on div "Petition Navigation Case Dashboard Payments Invoices Payments Payments Credit R…" at bounding box center [502, 425] width 989 height 623
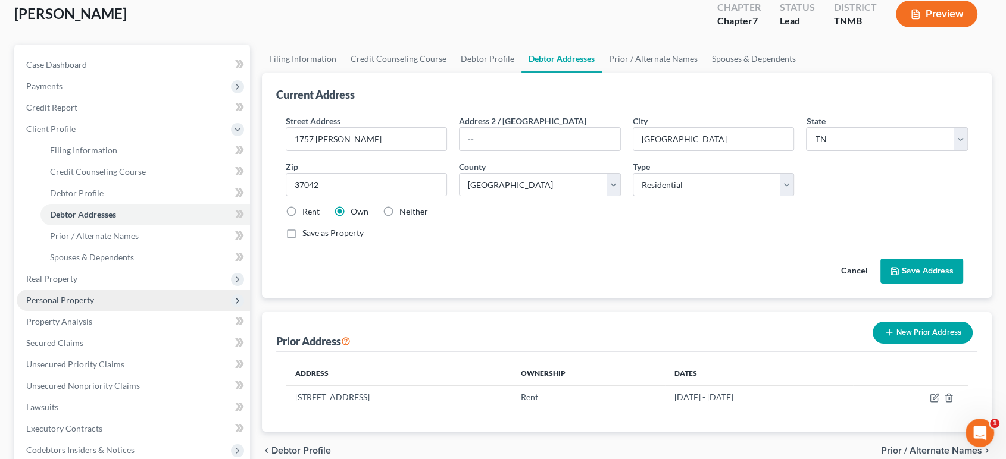
scroll to position [132, 0]
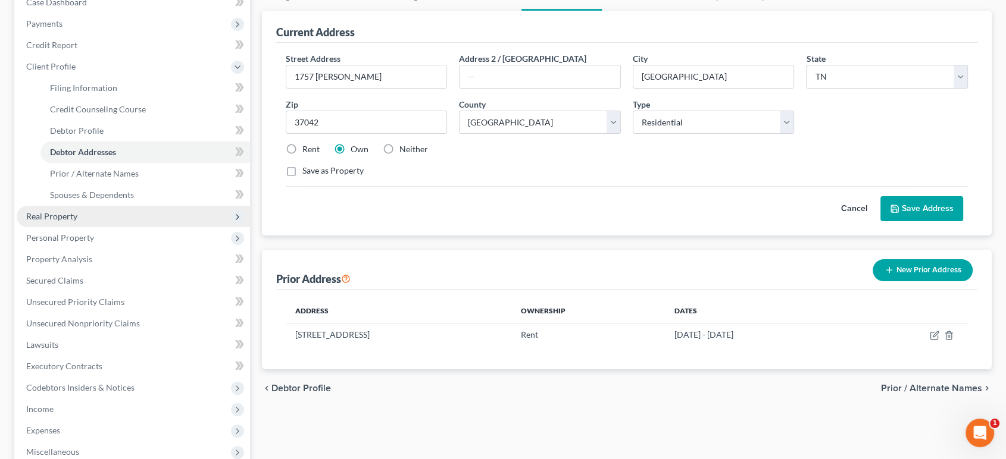
click at [77, 221] on span "Real Property" at bounding box center [51, 216] width 51 height 10
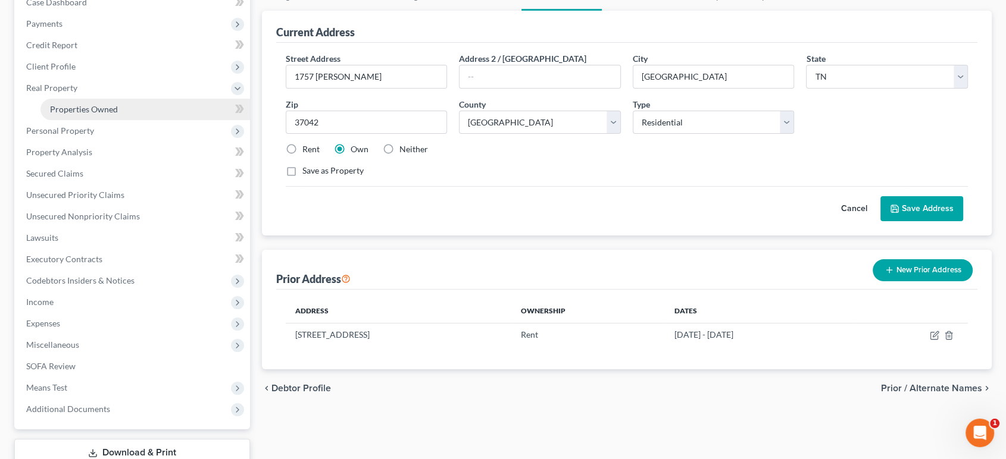
click at [159, 120] on link "Properties Owned" at bounding box center [145, 109] width 210 height 21
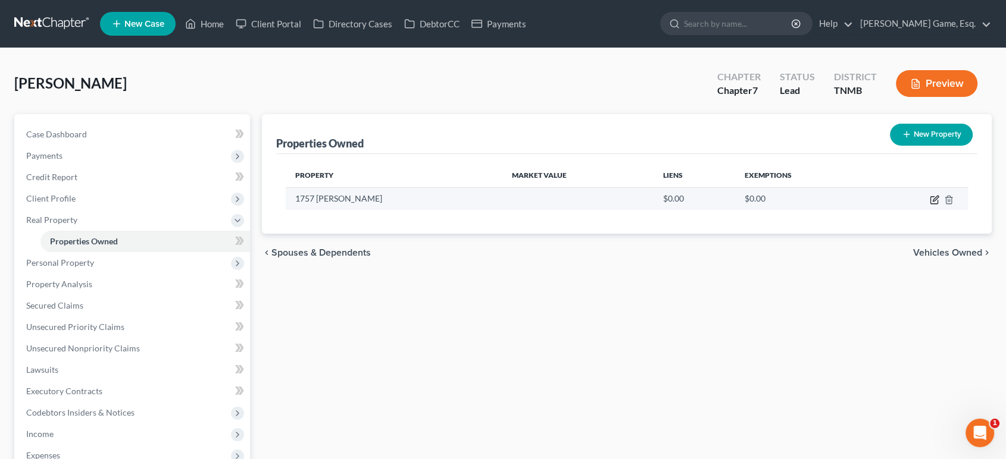
click at [930, 205] on icon "button" at bounding box center [935, 200] width 10 height 10
select select "44"
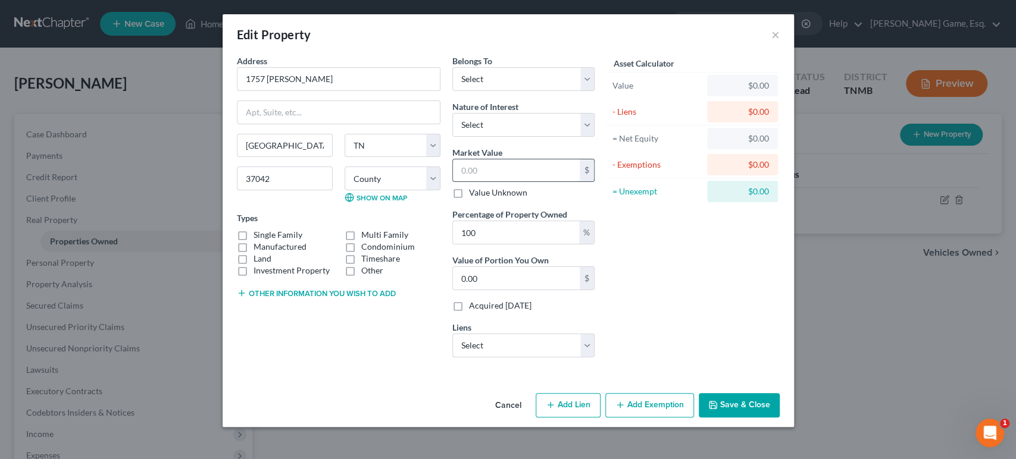
click at [517, 182] on input "text" at bounding box center [516, 171] width 127 height 23
type input "3"
type input "3.00"
type input "36"
type input "36.00"
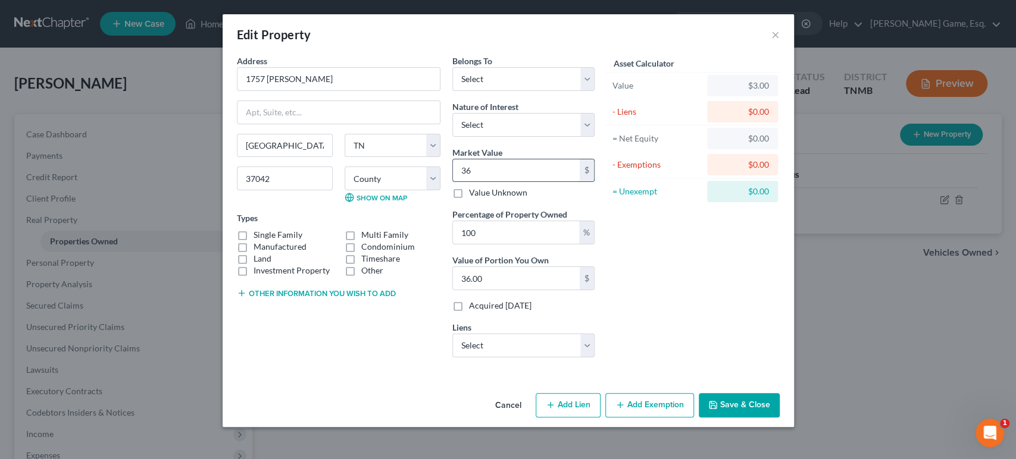
type input "364"
type input "364.00"
type input "3640"
type input "3,640.00"
type input "3,6400"
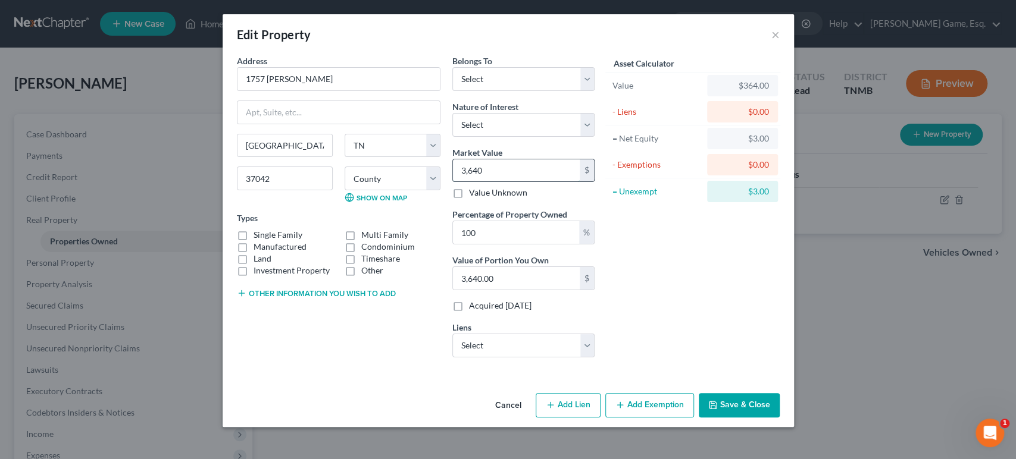
type input "36,400.00"
type input "36,4000"
type input "364,000.00"
type input "364,000"
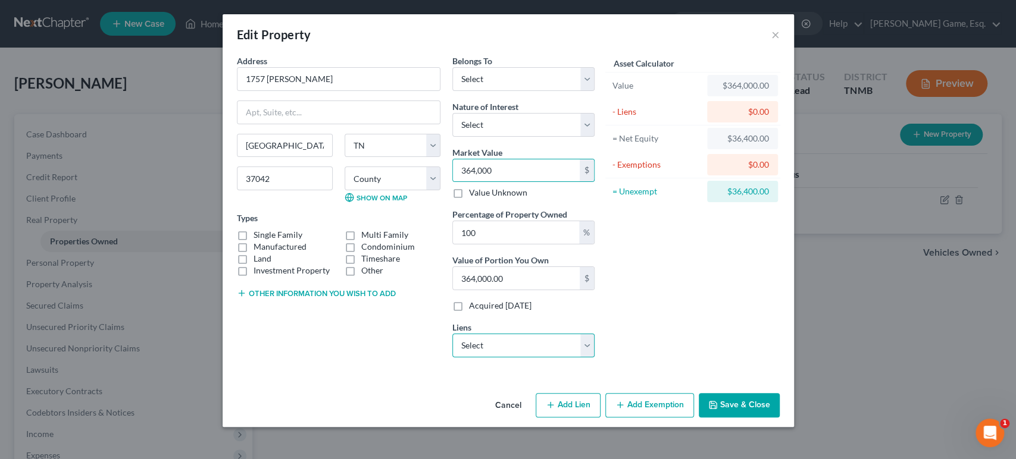
click at [488, 343] on select "Select CarMax Auto finance - $8,474.00 Santander - $10,605.00 Santander - $11,0…" at bounding box center [523, 346] width 142 height 24
click at [723, 270] on div "Asset Calculator Value $364,000.00 - Liens $0.00 = Net Equity $36,400.00 - Exem…" at bounding box center [693, 211] width 185 height 312
click at [505, 137] on select "Select Fee Simple Joint Tenant Life Estate Equitable Interest Future Interest T…" at bounding box center [523, 125] width 142 height 24
select select "1"
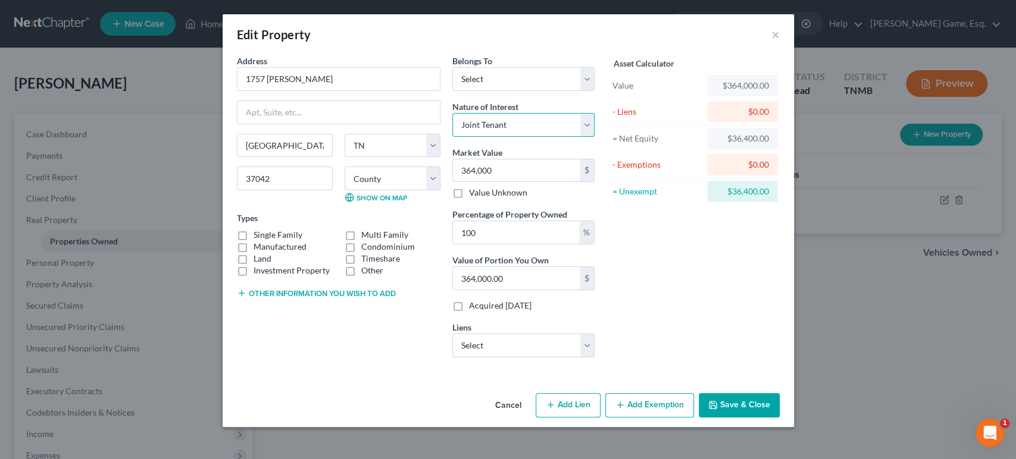
click at [452, 137] on select "Select Fee Simple Joint Tenant Life Estate Equitable Interest Future Interest T…" at bounding box center [523, 125] width 142 height 24
click at [543, 91] on select "Select Debtor 1 Only Debtor 2 Only Debtor 1 And Debtor 2 Only At Least One Of T…" at bounding box center [523, 79] width 142 height 24
select select "3"
click at [452, 84] on select "Select Debtor 1 Only Debtor 2 Only Debtor 1 And Debtor 2 Only At Least One Of T…" at bounding box center [523, 79] width 142 height 24
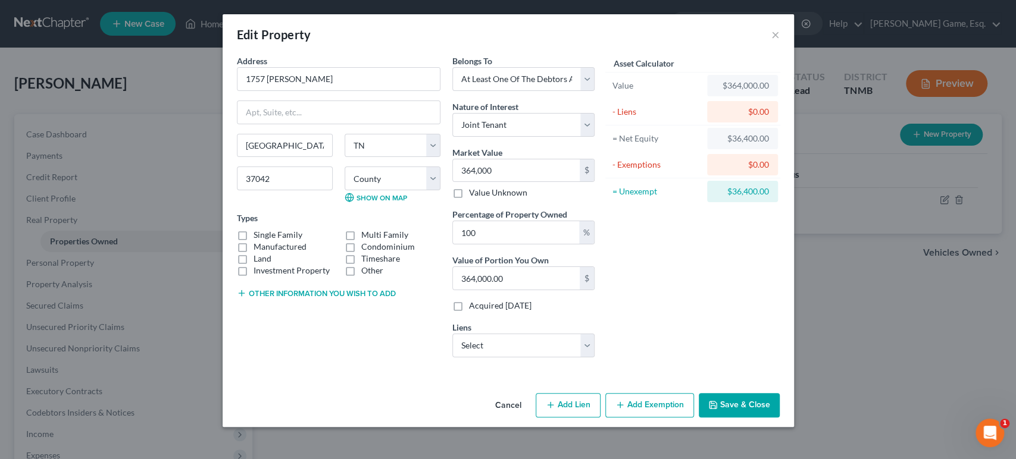
click at [254, 229] on label "Single Family" at bounding box center [278, 235] width 49 height 12
click at [258, 229] on input "Single Family" at bounding box center [262, 233] width 8 height 8
checkbox input "true"
click at [507, 342] on select "Select CarMax Auto finance - $8,474.00 Santander - $10,605.00 Santander - $11,0…" at bounding box center [523, 346] width 142 height 24
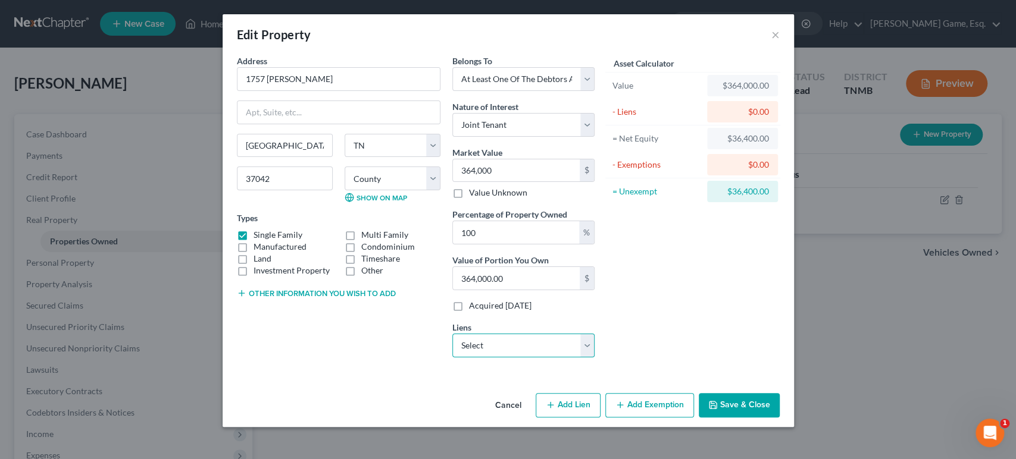
click at [529, 341] on select "Select CarMax Auto finance - $8,474.00 Santander - $10,605.00 Santander - $11,0…" at bounding box center [523, 346] width 142 height 24
click at [581, 413] on button "Add Lien" at bounding box center [568, 405] width 65 height 25
select select "3"
select select "0"
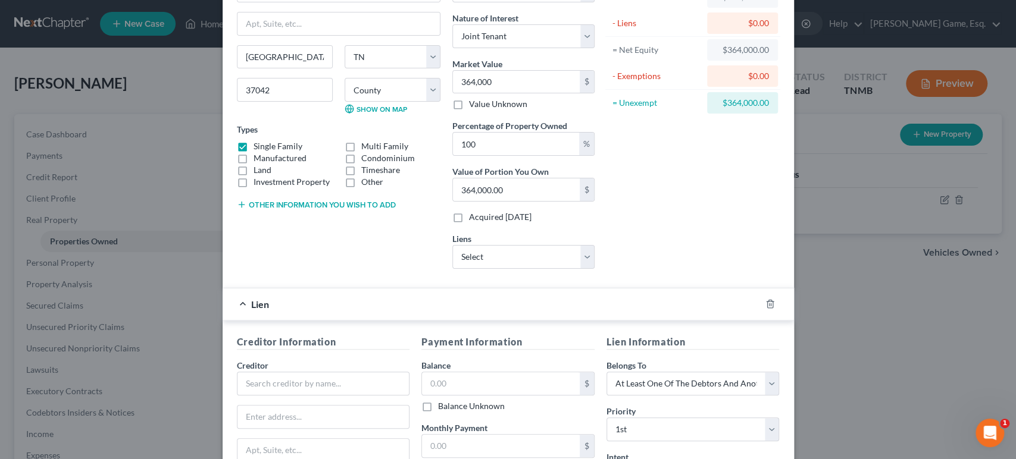
scroll to position [221, 0]
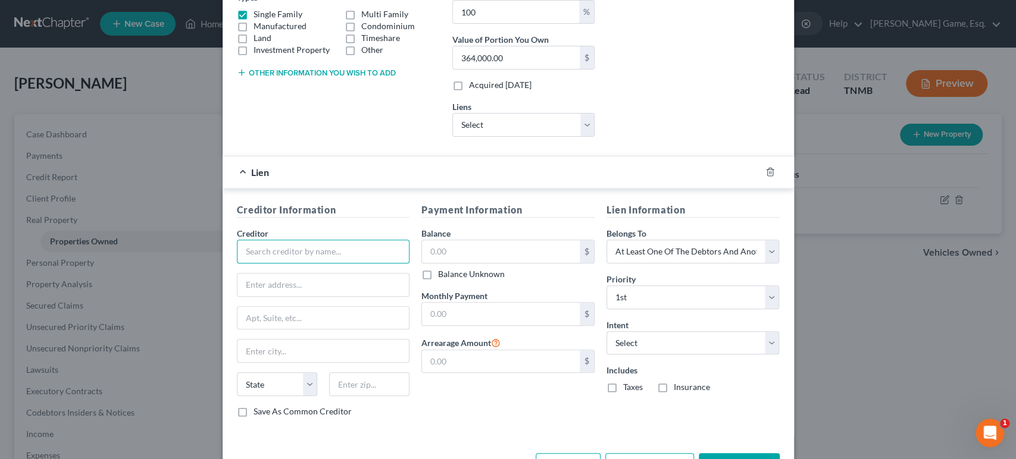
click at [254, 264] on input "text" at bounding box center [323, 252] width 173 height 24
type input "Freedom Mortgage"
click at [454, 263] on input "text" at bounding box center [501, 251] width 158 height 23
click at [455, 263] on input "text" at bounding box center [501, 251] width 158 height 23
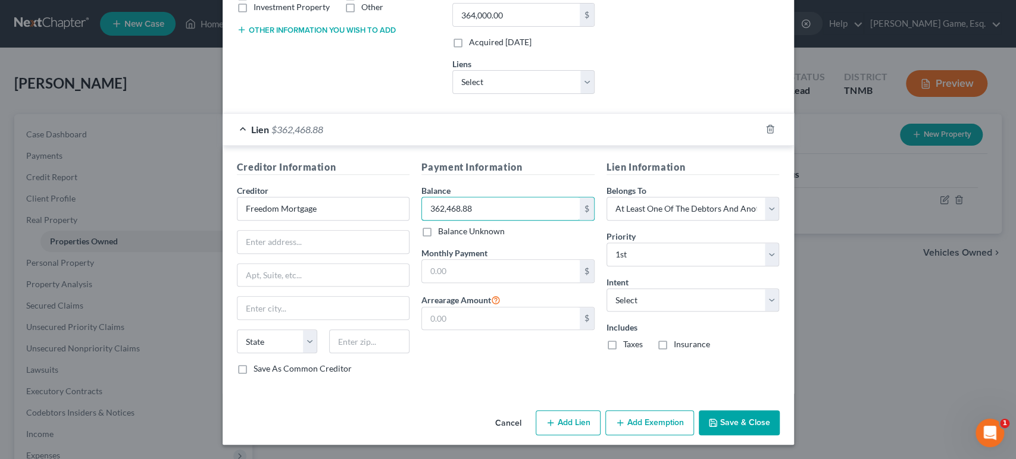
scroll to position [419, 0]
type input "362,468.88"
click at [692, 289] on select "Select Surrender Redeem Reaffirm Avoid Other" at bounding box center [692, 301] width 173 height 24
drag, startPoint x: 681, startPoint y: 275, endPoint x: 687, endPoint y: 292, distance: 18.1
click at [681, 289] on select "Select Surrender Redeem Reaffirm Avoid Other" at bounding box center [692, 301] width 173 height 24
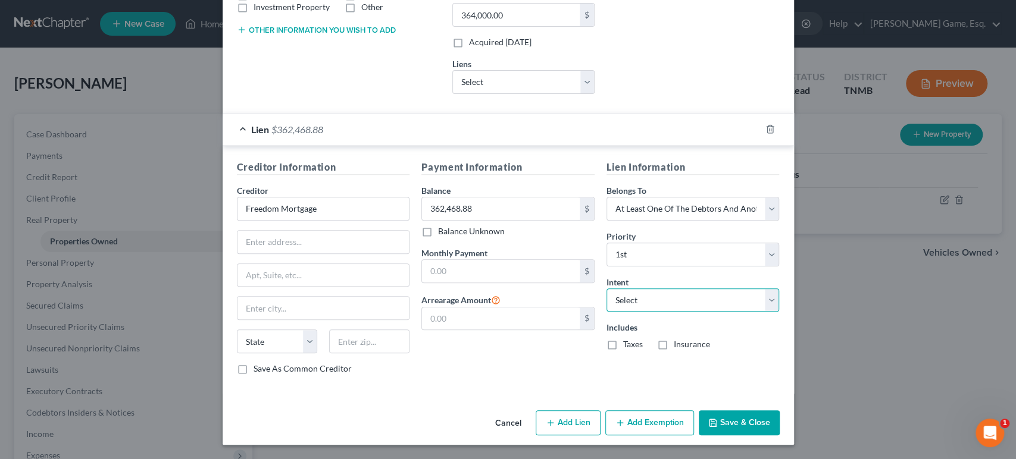
click at [689, 289] on select "Select Surrender Redeem Reaffirm Avoid Other" at bounding box center [692, 301] width 173 height 24
select select "4"
click at [624, 289] on select "Select Surrender Redeem Reaffirm Avoid Other" at bounding box center [692, 301] width 173 height 24
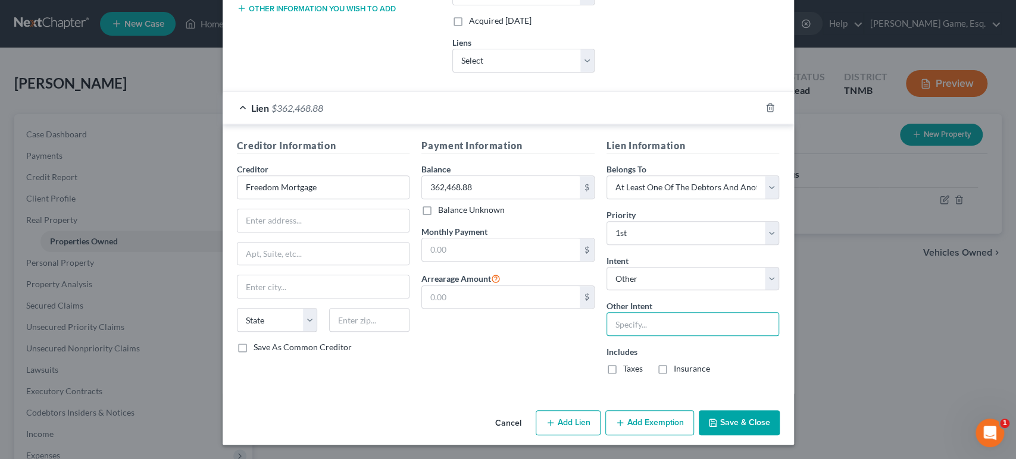
click at [678, 336] on input "text" at bounding box center [692, 324] width 173 height 24
type input "Keep and Pay"
click at [694, 413] on button "Add Exemption" at bounding box center [649, 423] width 89 height 25
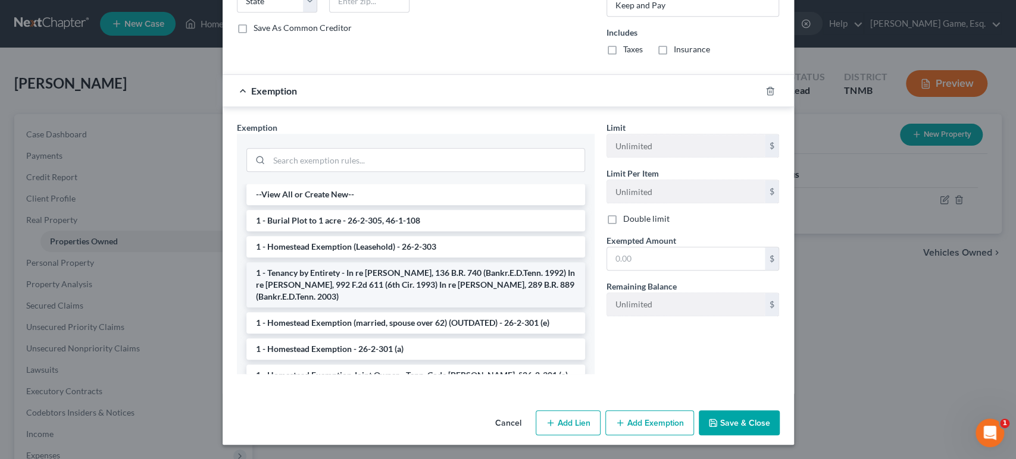
scroll to position [795, 0]
click at [365, 155] on input "search" at bounding box center [426, 160] width 315 height 23
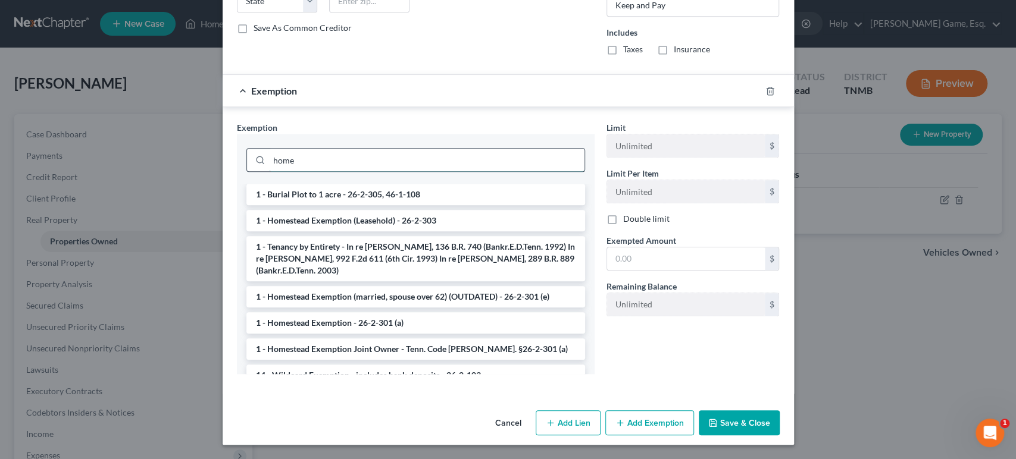
scroll to position [789, 0]
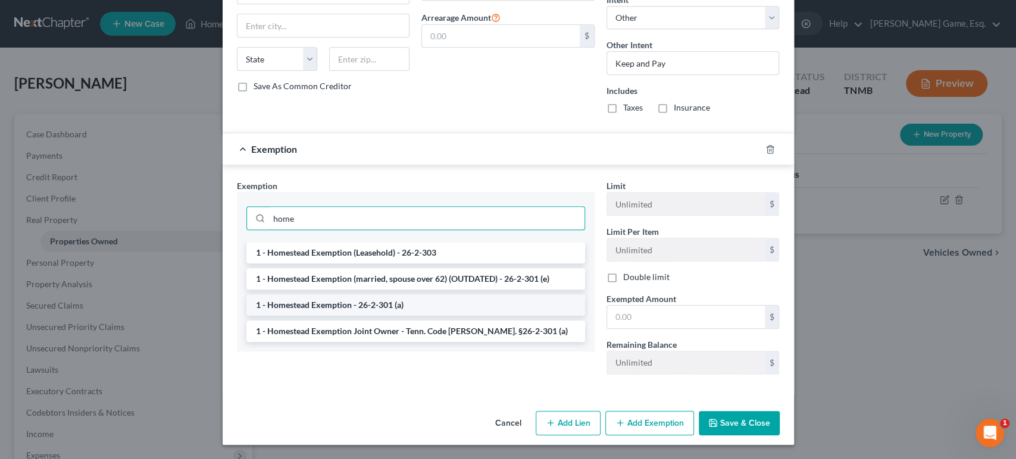
type input "home"
click at [363, 295] on li "1 - Homestead Exemption - 26-2-301 (a)" at bounding box center [415, 305] width 339 height 21
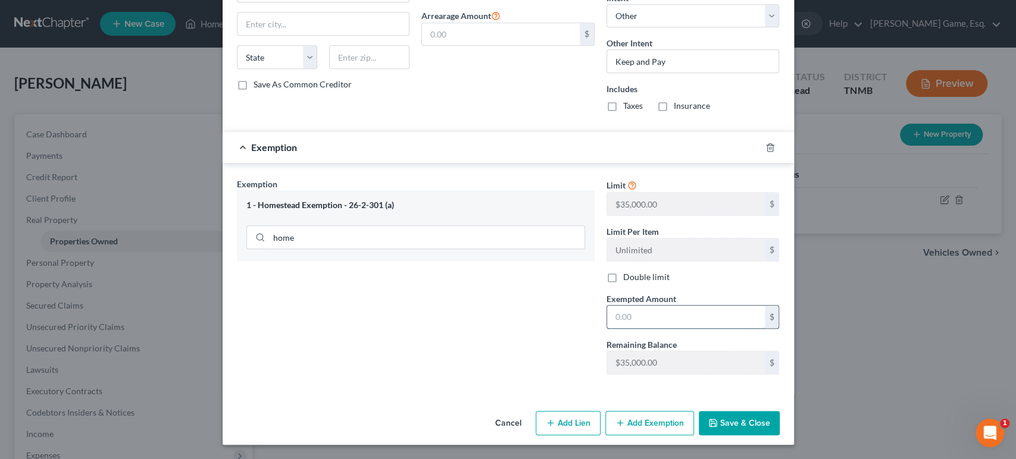
click at [687, 306] on input "text" at bounding box center [686, 317] width 158 height 23
type input "35,000"
click at [780, 417] on button "Save & Close" at bounding box center [739, 423] width 81 height 25
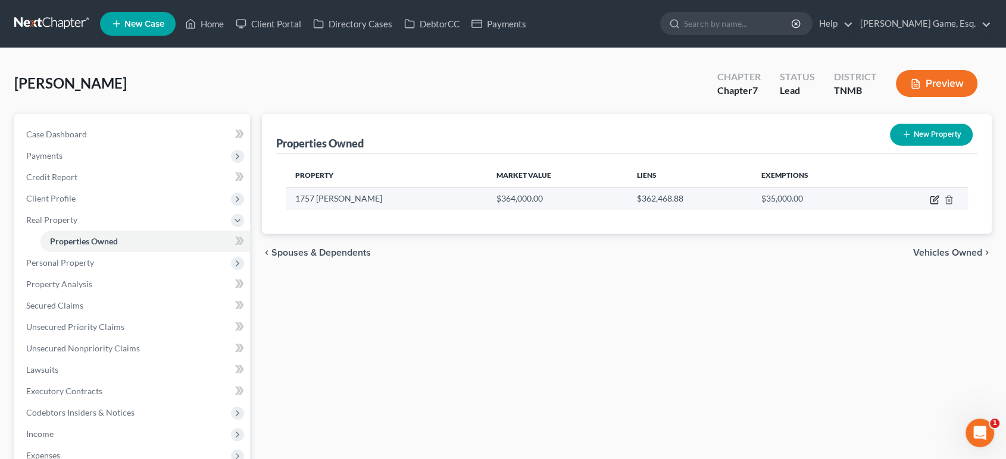
click at [930, 205] on icon "button" at bounding box center [935, 200] width 10 height 10
select select "44"
select select "3"
select select "1"
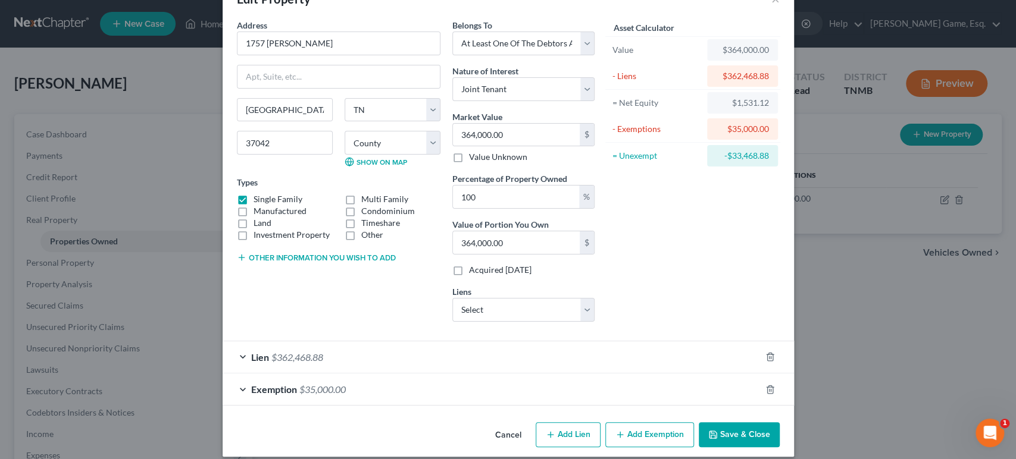
scroll to position [170, 0]
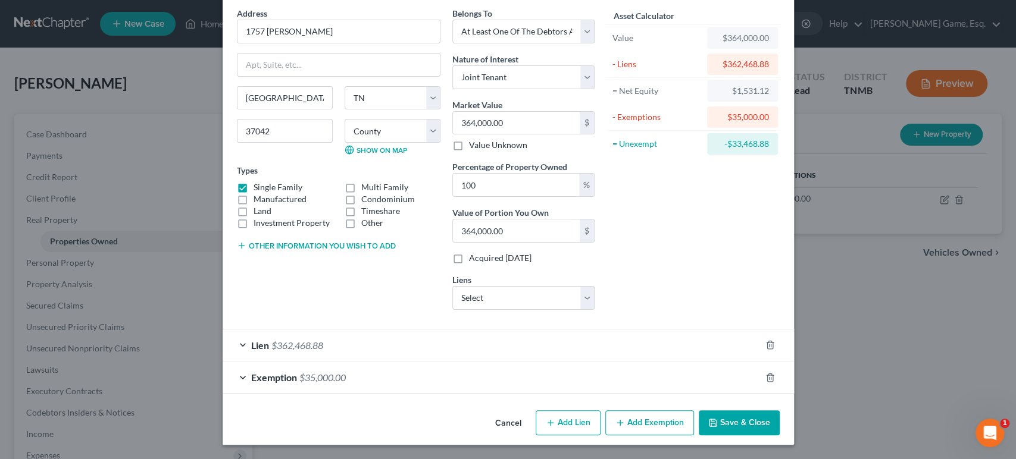
click at [304, 362] on div "Exemption $35,000.00" at bounding box center [492, 378] width 538 height 32
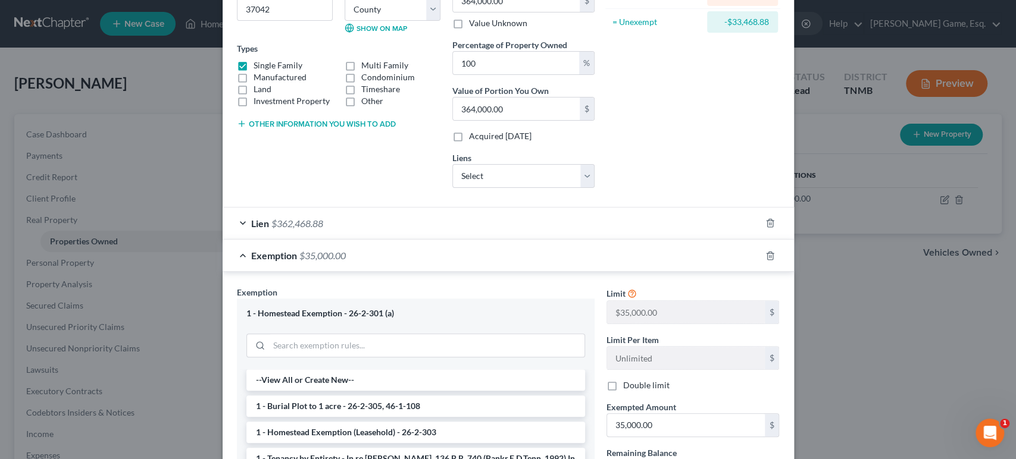
click at [303, 239] on div "Lien $362,468.88" at bounding box center [492, 224] width 538 height 32
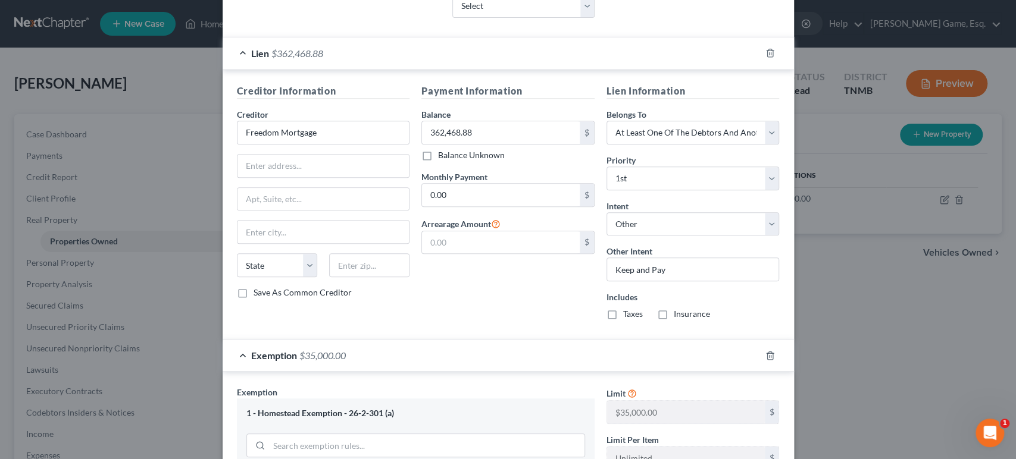
scroll to position [500, 0]
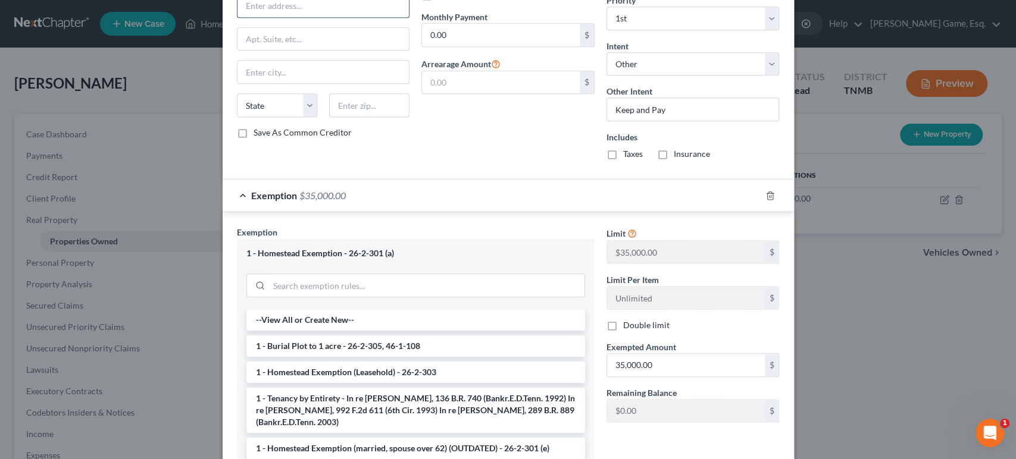
click at [282, 17] on input "text" at bounding box center [323, 6] width 172 height 23
type input "PO BOX 6656"
click at [245, 83] on input "text" at bounding box center [323, 72] width 172 height 23
type input "[GEOGRAPHIC_DATA]"
select select "14"
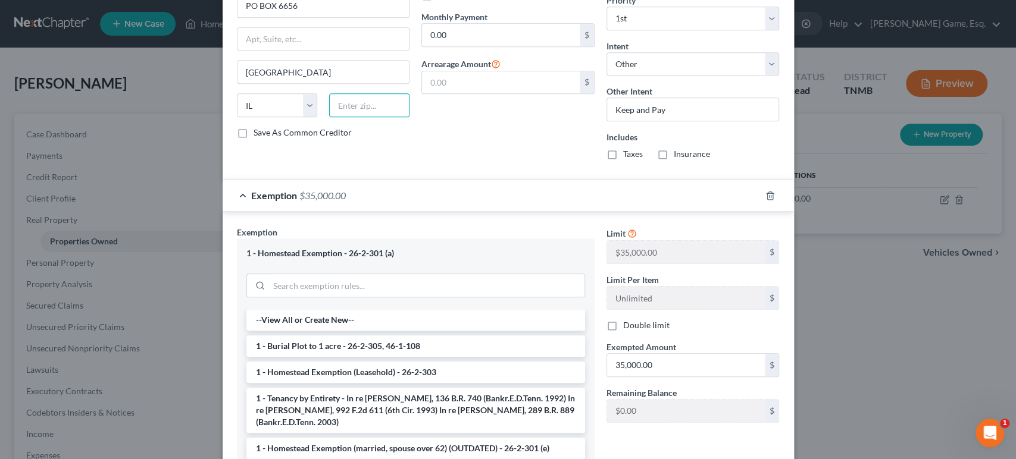
click at [331, 117] on input "text" at bounding box center [369, 105] width 80 height 24
type input "60680"
click at [448, 170] on div "Payment Information Balance 362,468.88 $ Balance Unknown Balance Undetermined 3…" at bounding box center [507, 47] width 185 height 246
click at [254, 139] on label "Save As Common Creditor" at bounding box center [303, 133] width 98 height 12
click at [258, 135] on input "Save As Common Creditor" at bounding box center [262, 131] width 8 height 8
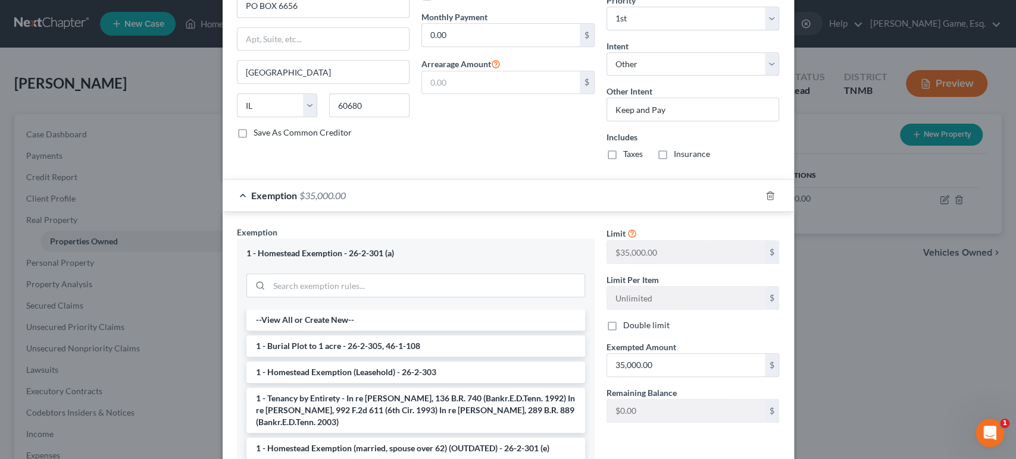
checkbox input "true"
click at [481, 46] on input "0.00" at bounding box center [501, 35] width 158 height 23
type input "2,467.11"
click at [531, 170] on div "Payment Information Balance 362,468.88 $ Balance Unknown Balance Undetermined 3…" at bounding box center [507, 47] width 185 height 246
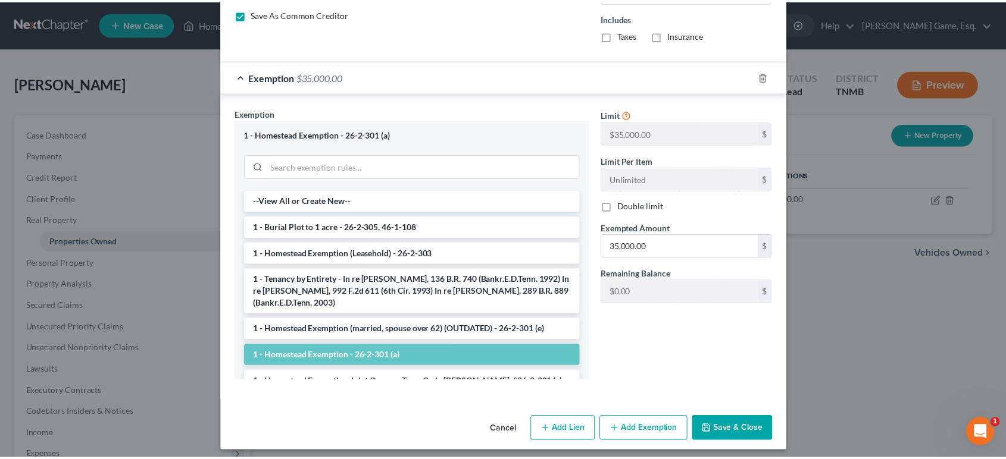
scroll to position [859, 0]
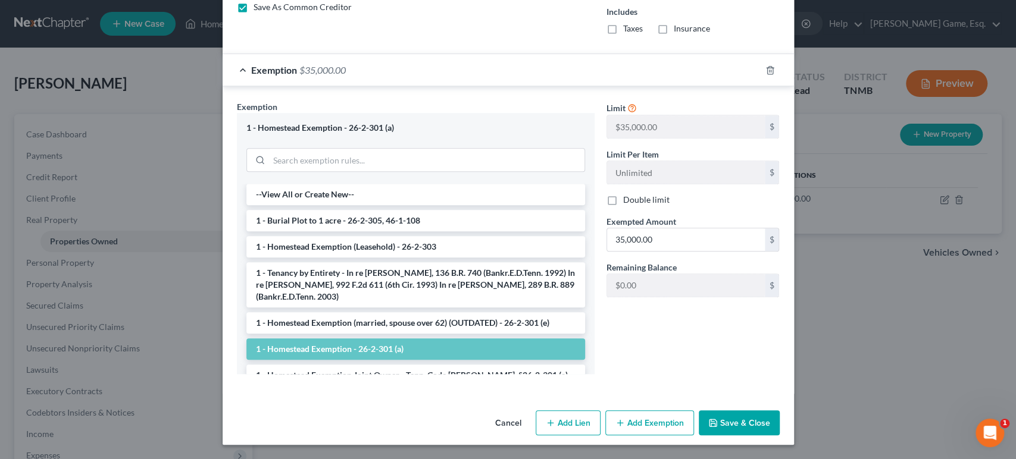
click at [780, 436] on button "Save & Close" at bounding box center [739, 423] width 81 height 25
checkbox input "false"
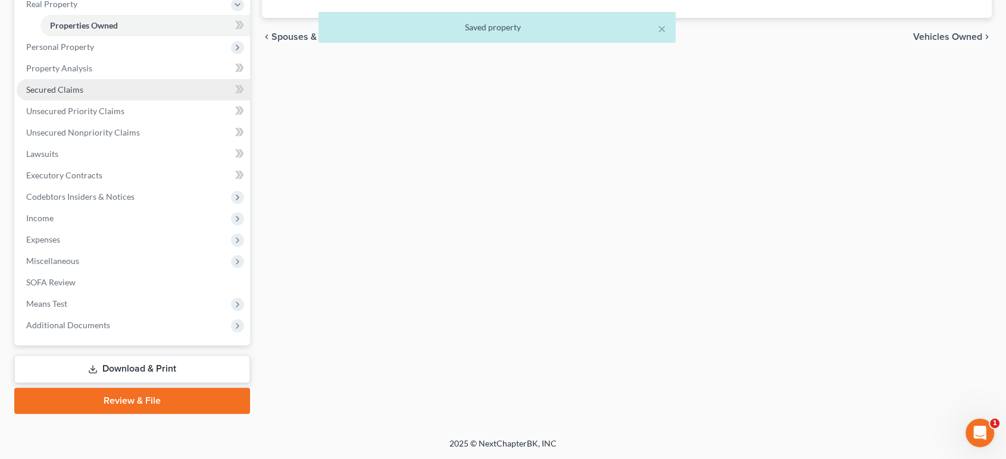
scroll to position [264, 0]
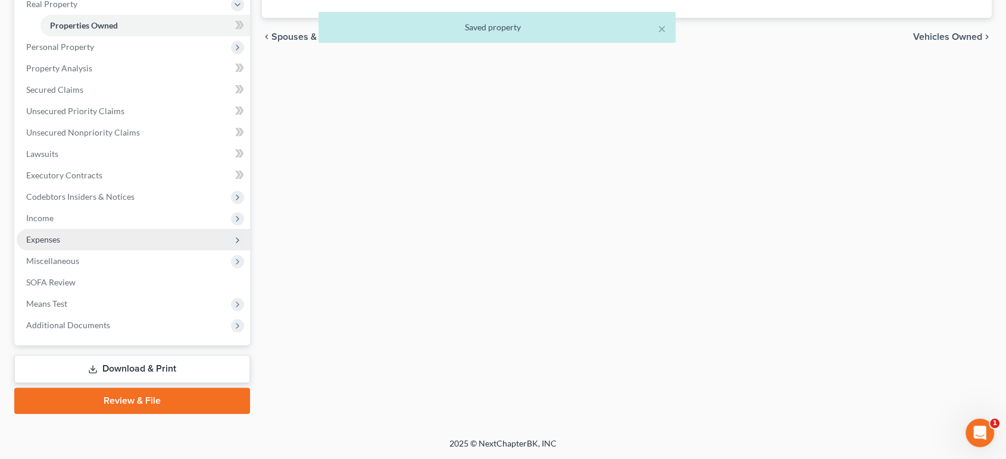
click at [92, 251] on span "Expenses" at bounding box center [133, 239] width 233 height 21
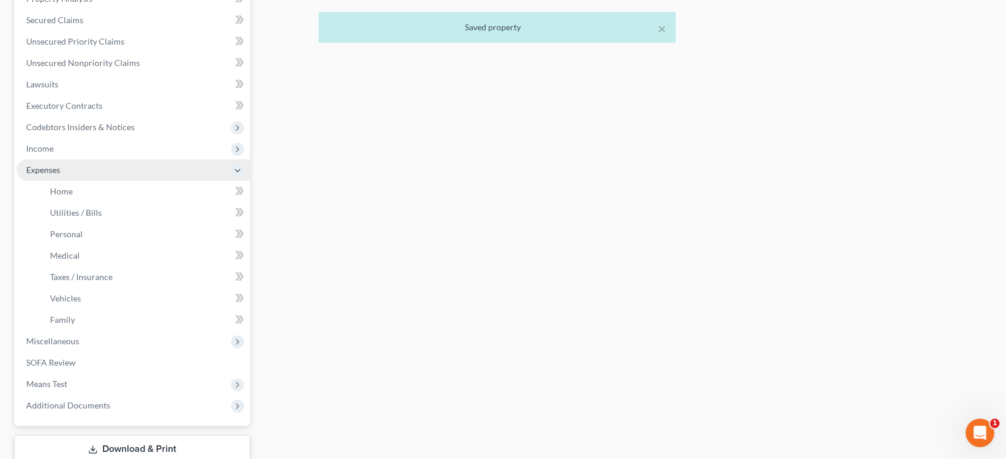
click at [104, 181] on span "Expenses" at bounding box center [133, 170] width 233 height 21
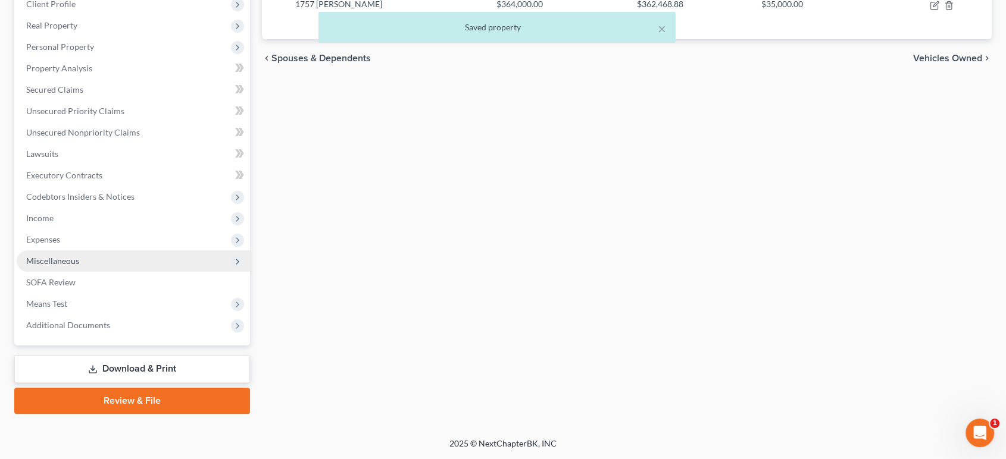
click at [105, 272] on span "Miscellaneous" at bounding box center [133, 261] width 233 height 21
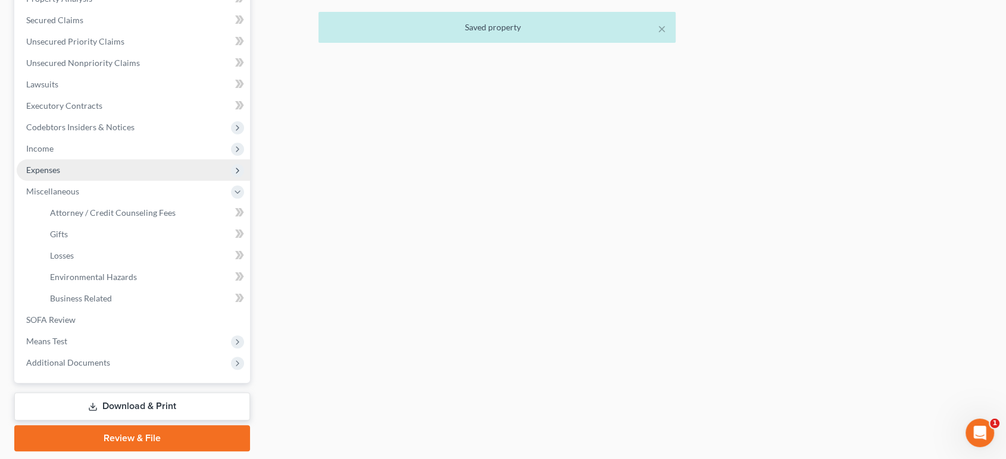
click at [99, 181] on span "Expenses" at bounding box center [133, 170] width 233 height 21
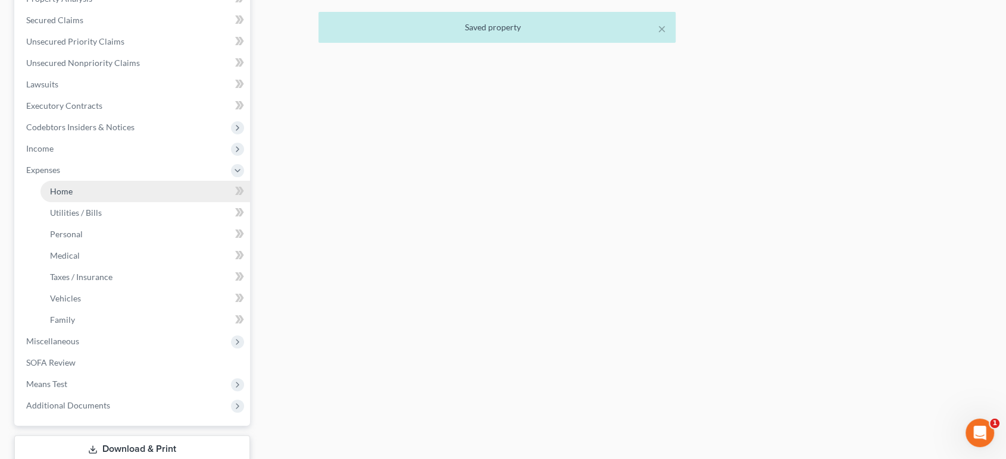
click at [104, 202] on link "Home" at bounding box center [145, 191] width 210 height 21
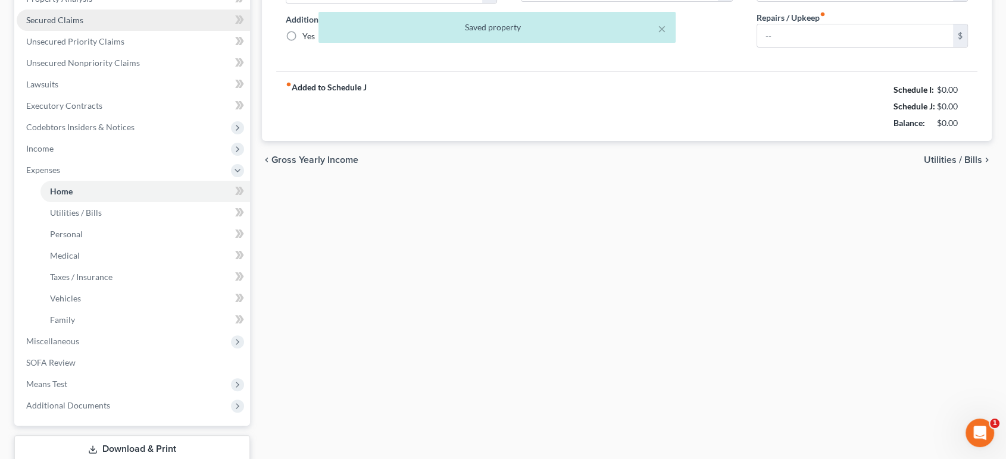
type input "2,464.00"
type input "0.00"
radio input "true"
type input "0.00"
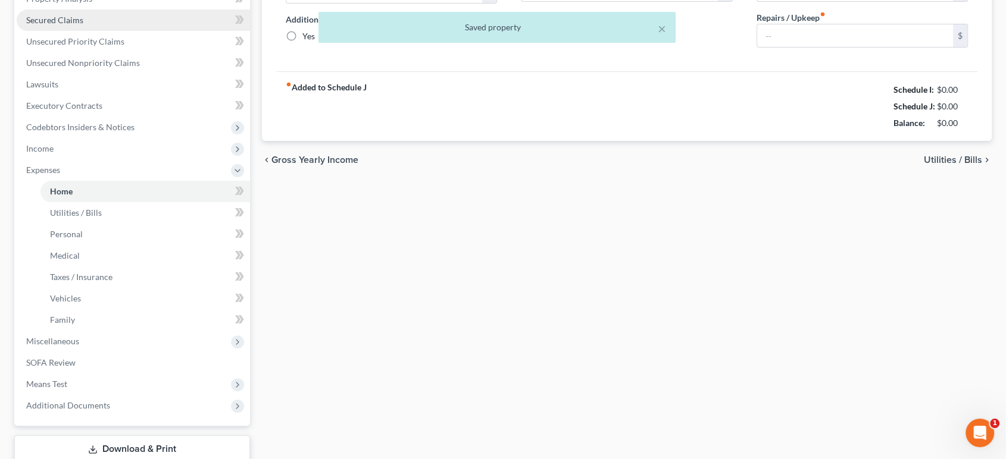
type input "28.00"
type input "0.00"
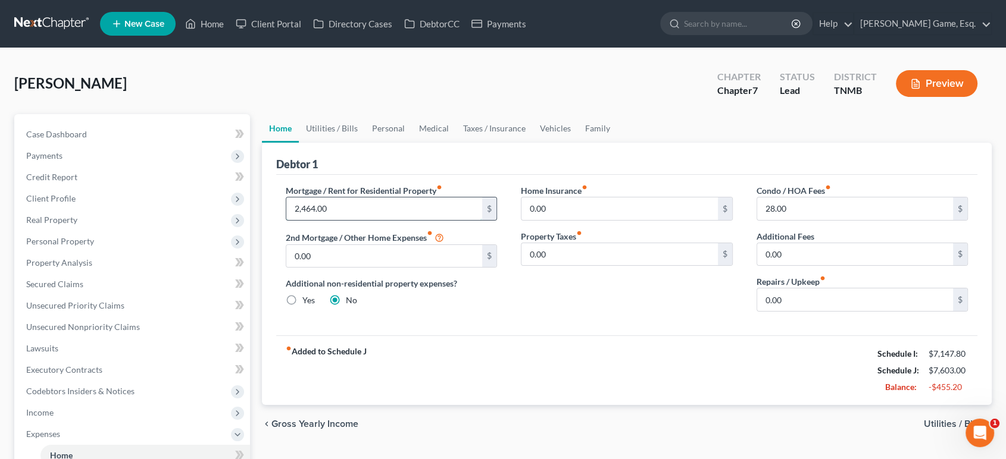
click at [330, 220] on input "2,464.00" at bounding box center [384, 209] width 196 height 23
click at [329, 220] on input "2,464.00" at bounding box center [384, 209] width 196 height 23
click at [323, 220] on input "246.00" at bounding box center [384, 209] width 196 height 23
type input "2,467.00"
click at [575, 321] on div "Home Insurance fiber_manual_record 0.00 $ Property Taxes fiber_manual_record 0.…" at bounding box center [627, 253] width 236 height 137
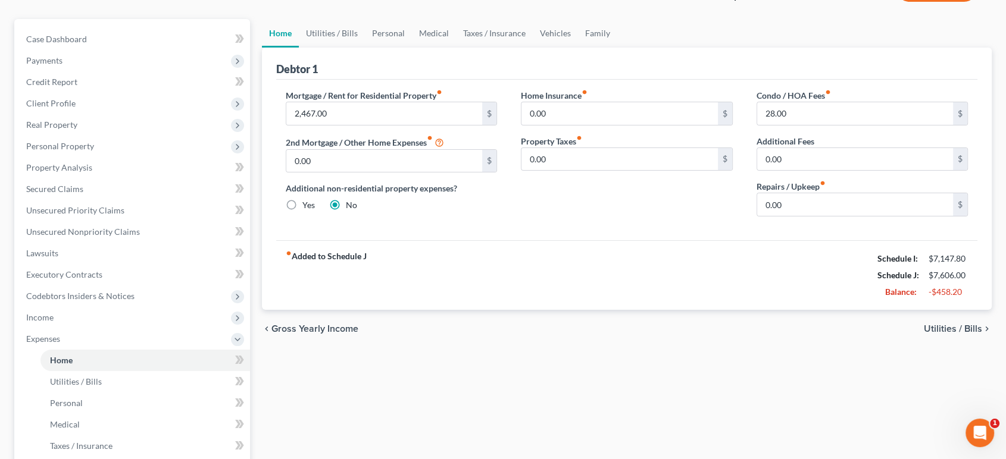
scroll to position [66, 0]
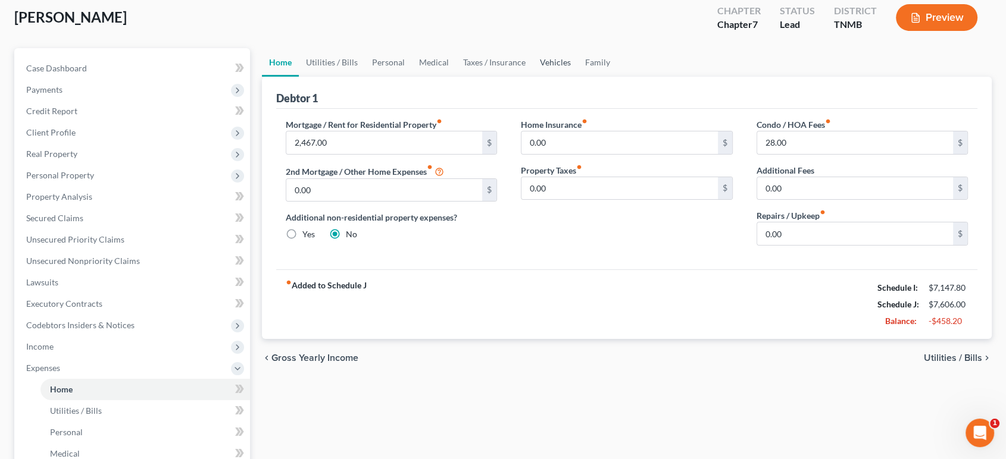
click at [578, 77] on link "Vehicles" at bounding box center [555, 62] width 45 height 29
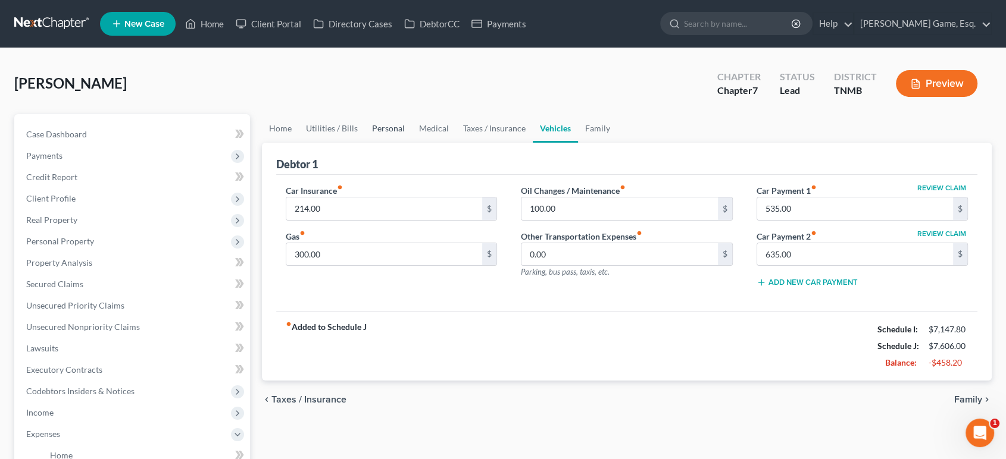
click at [398, 143] on link "Personal" at bounding box center [388, 128] width 47 height 29
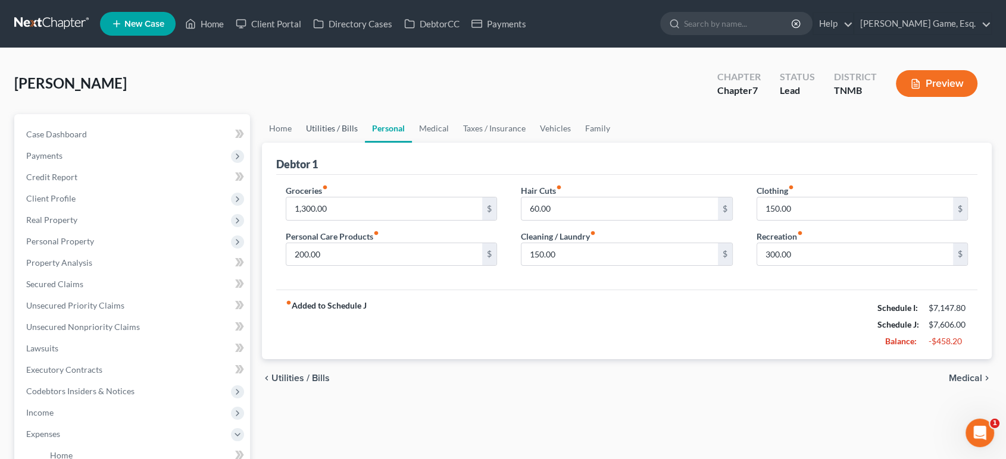
click at [365, 143] on link "Utilities / Bills" at bounding box center [332, 128] width 66 height 29
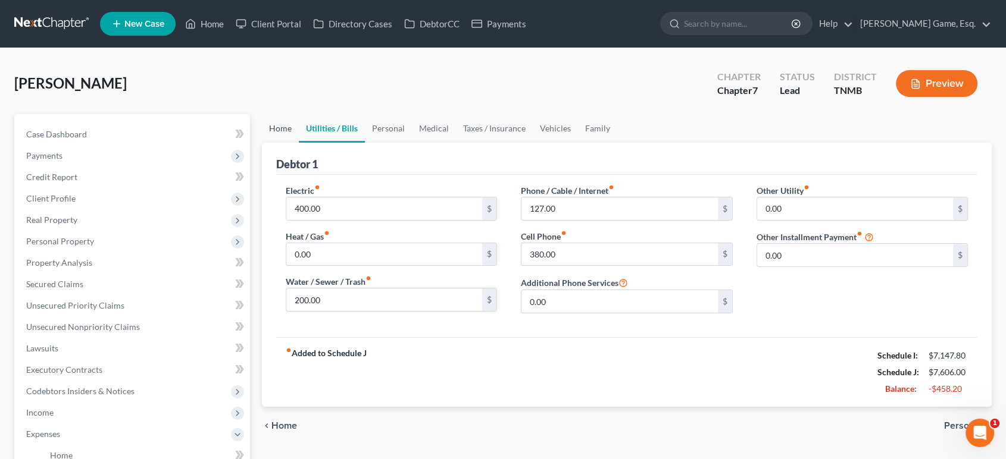
click at [298, 143] on link "Home" at bounding box center [280, 128] width 37 height 29
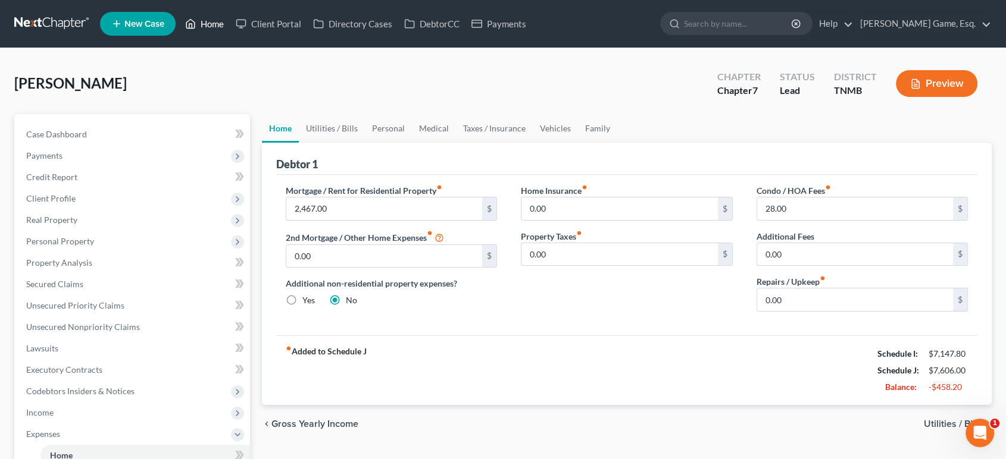
click at [230, 24] on link "Home" at bounding box center [204, 23] width 51 height 21
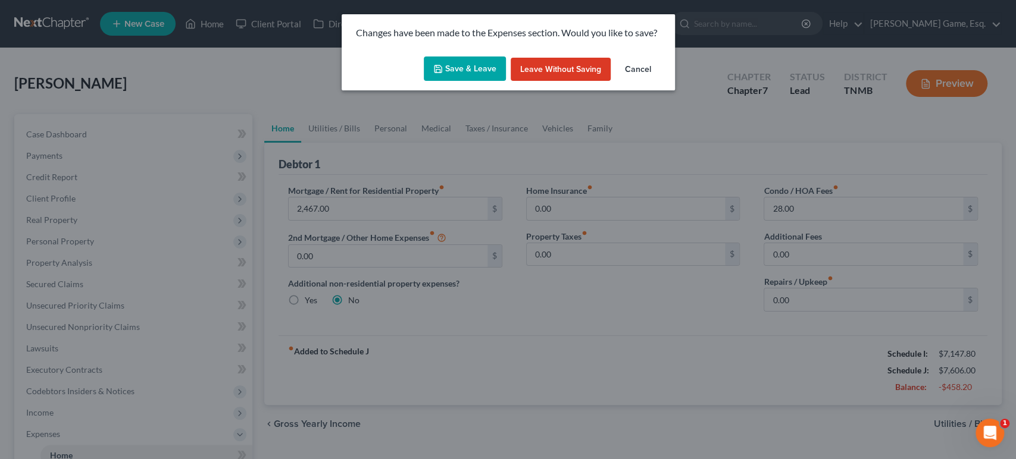
click at [457, 82] on button "Save & Leave" at bounding box center [465, 69] width 82 height 25
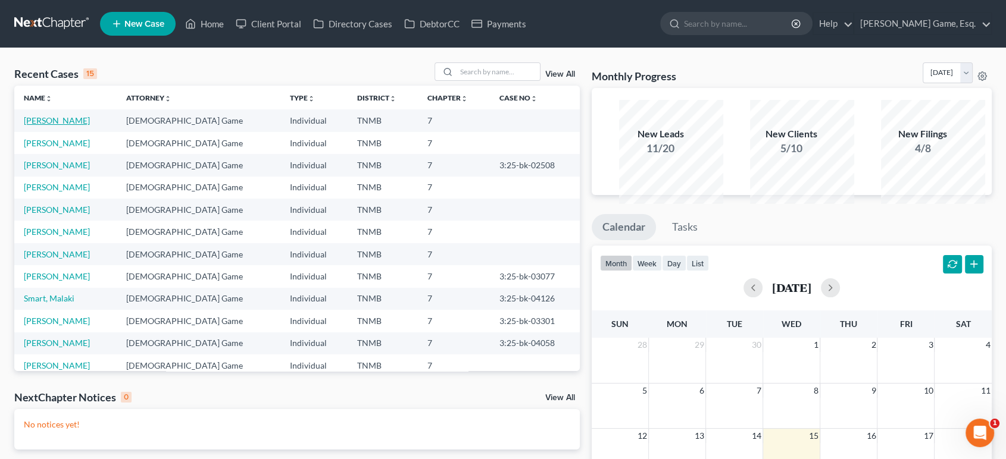
click at [72, 126] on link "[PERSON_NAME]" at bounding box center [57, 120] width 66 height 10
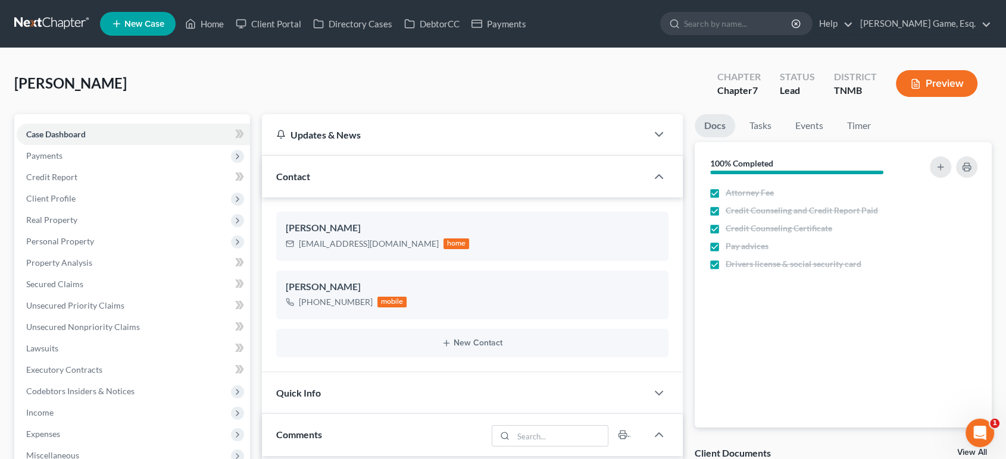
scroll to position [487, 0]
